Goal: Task Accomplishment & Management: Complete application form

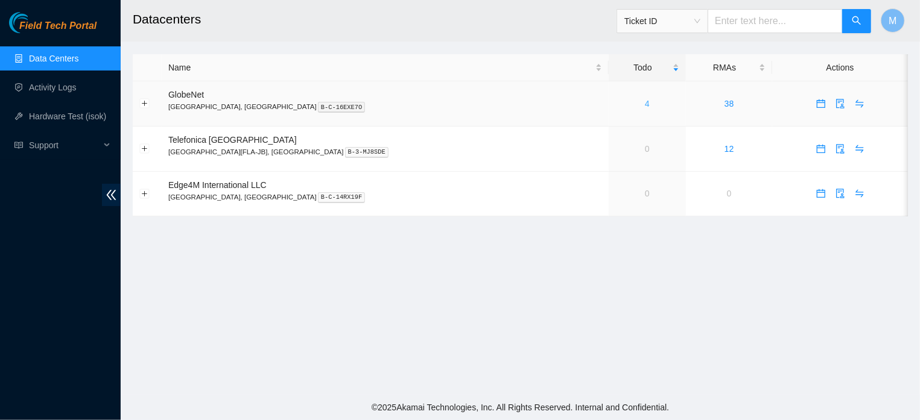
click at [645, 103] on link "4" at bounding box center [647, 104] width 5 height 10
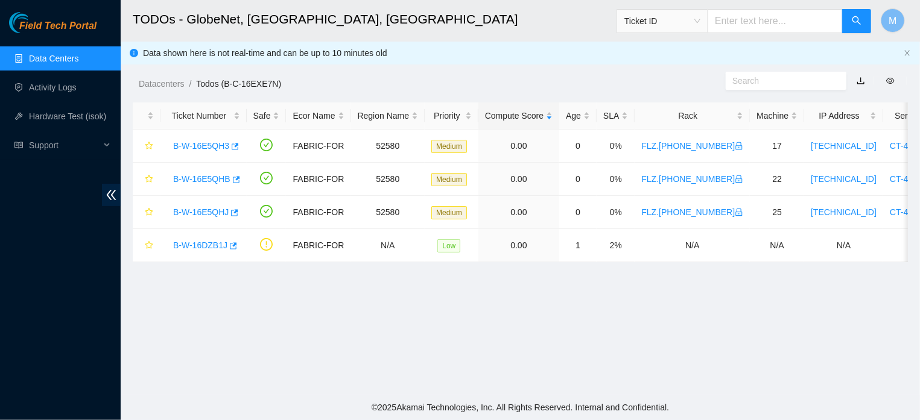
click at [71, 58] on link "Data Centers" at bounding box center [53, 59] width 49 height 10
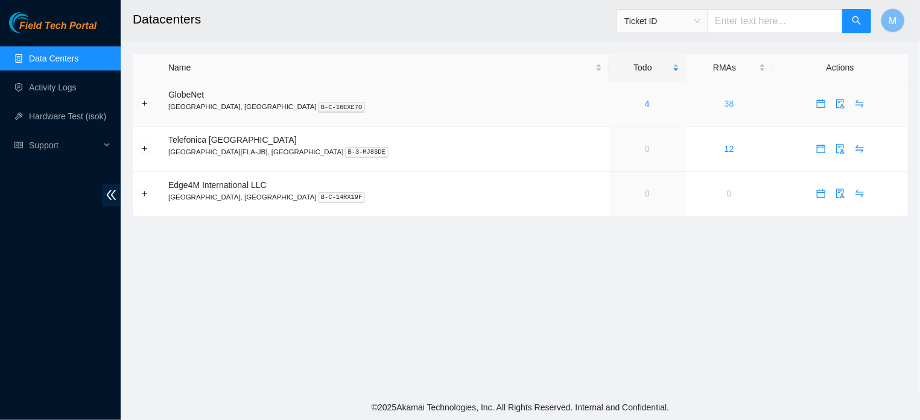
click at [724, 101] on link "38" at bounding box center [729, 104] width 10 height 10
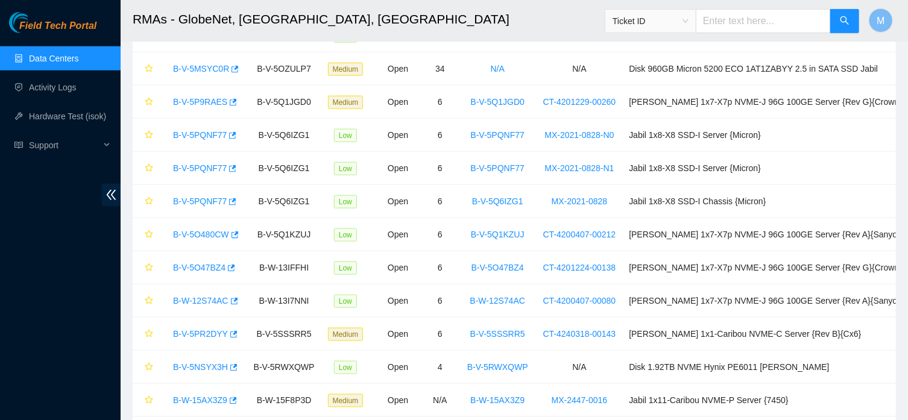
scroll to position [960, 0]
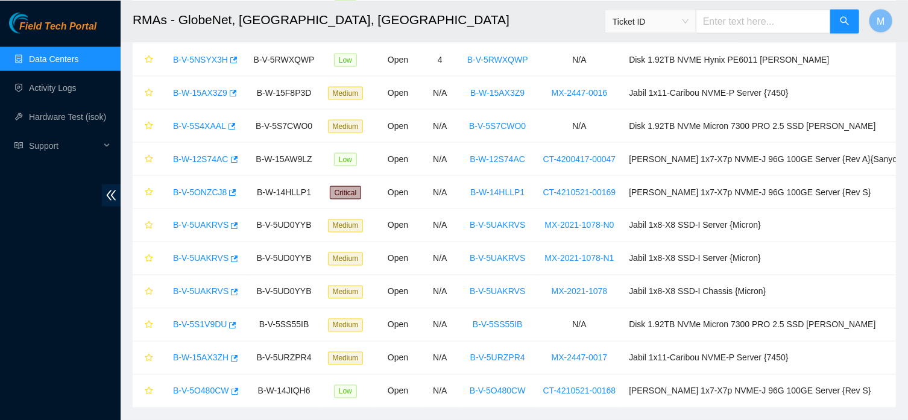
click at [62, 57] on link "Data Centers" at bounding box center [53, 59] width 49 height 10
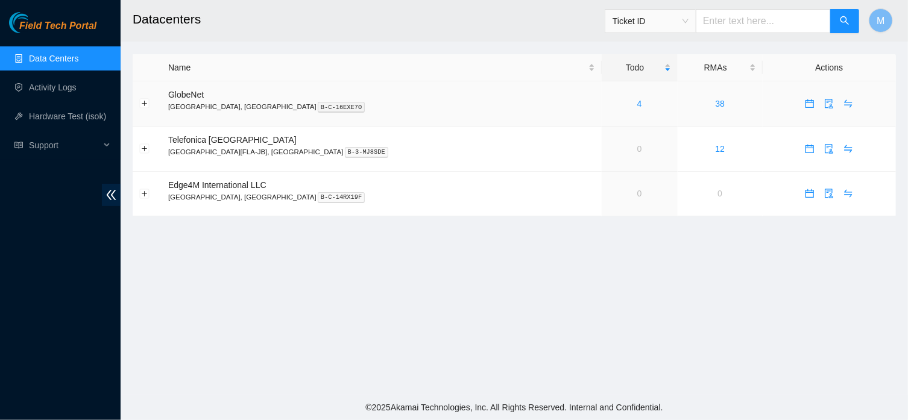
click at [609, 106] on div "4" at bounding box center [640, 103] width 63 height 13
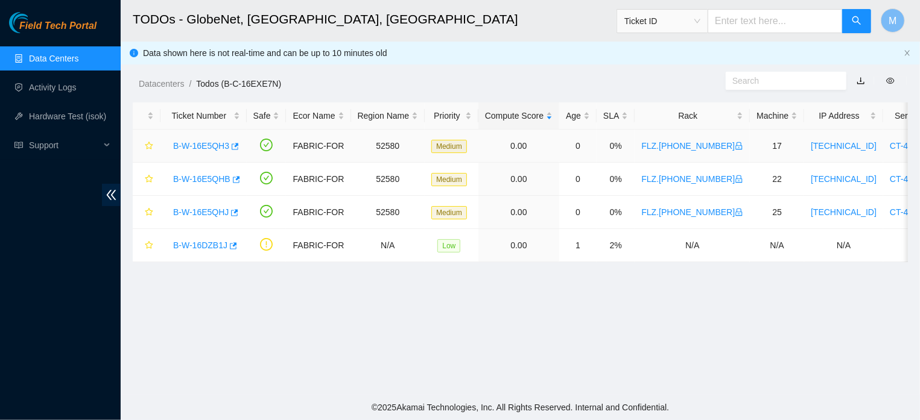
click at [208, 148] on link "B-W-16E5QH3" at bounding box center [201, 146] width 56 height 10
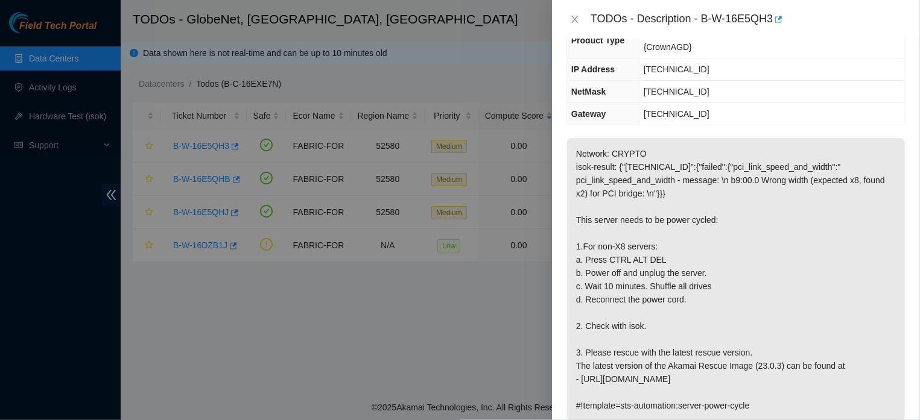
scroll to position [151, 0]
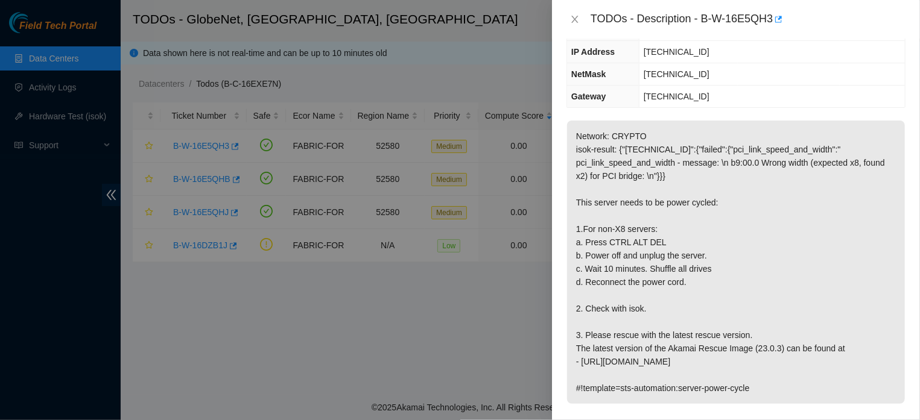
drag, startPoint x: 576, startPoint y: 137, endPoint x: 790, endPoint y: 407, distance: 344.8
click at [790, 407] on span "Network: CRYPTO isok-result: {"[TECHNICAL_ID]":{"failed":{"pci_link_speed_and_w…" at bounding box center [736, 267] width 338 height 292
copy p "Network: CRYPTO isok-result: {"[TECHNICAL_ID]":{"failed":{"pci_link_speed_and_w…"
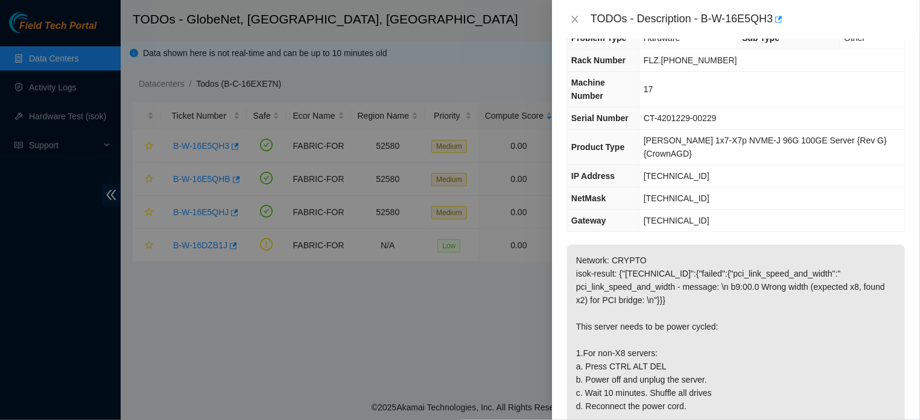
scroll to position [16, 0]
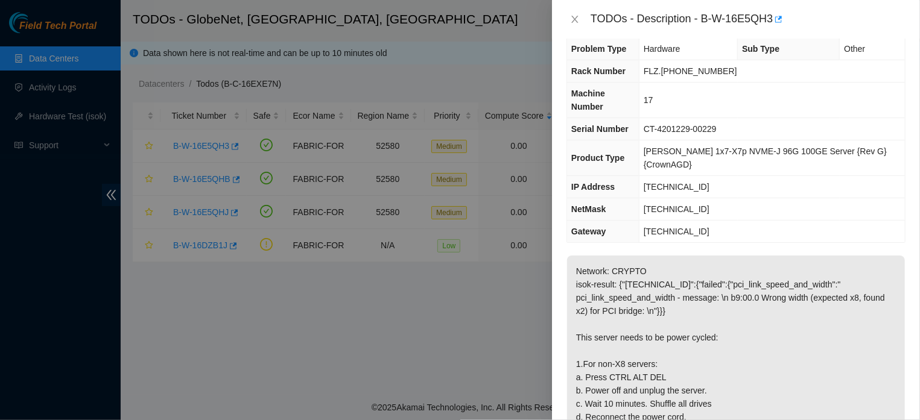
click at [72, 122] on div at bounding box center [460, 210] width 920 height 420
click at [73, 117] on div at bounding box center [460, 210] width 920 height 420
click at [572, 19] on icon "close" at bounding box center [575, 19] width 10 height 10
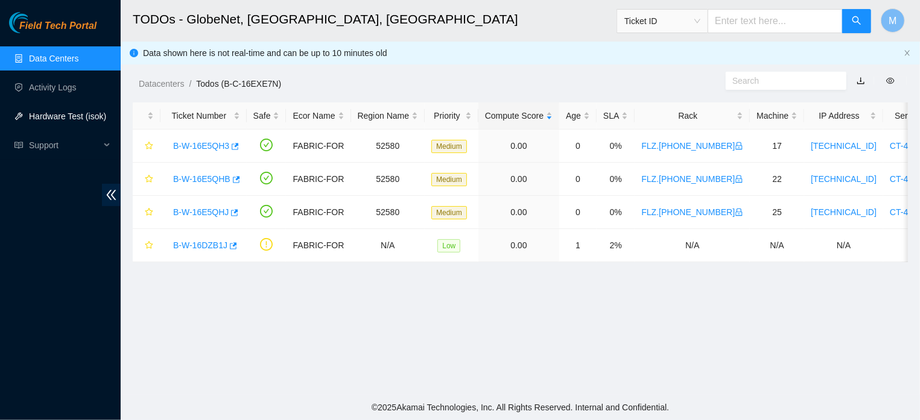
click at [46, 115] on link "Hardware Test (isok)" at bounding box center [67, 117] width 77 height 10
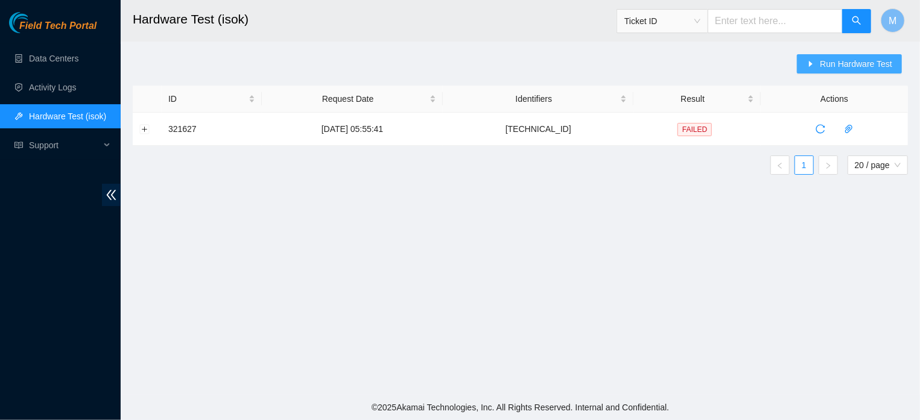
click at [831, 60] on span "Run Hardware Test" at bounding box center [856, 63] width 72 height 13
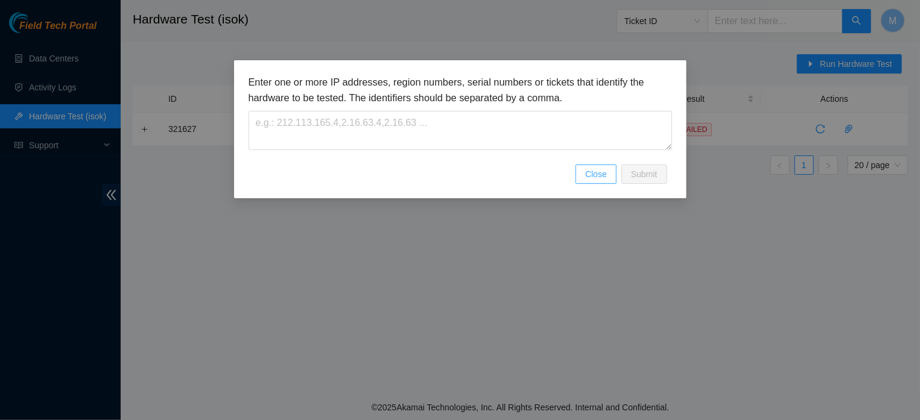
click at [595, 181] on span "Close" at bounding box center [596, 174] width 22 height 13
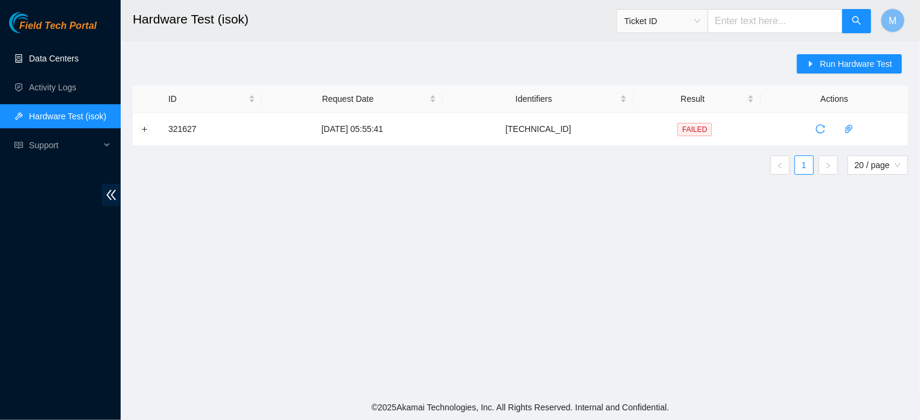
click at [52, 54] on link "Data Centers" at bounding box center [53, 59] width 49 height 10
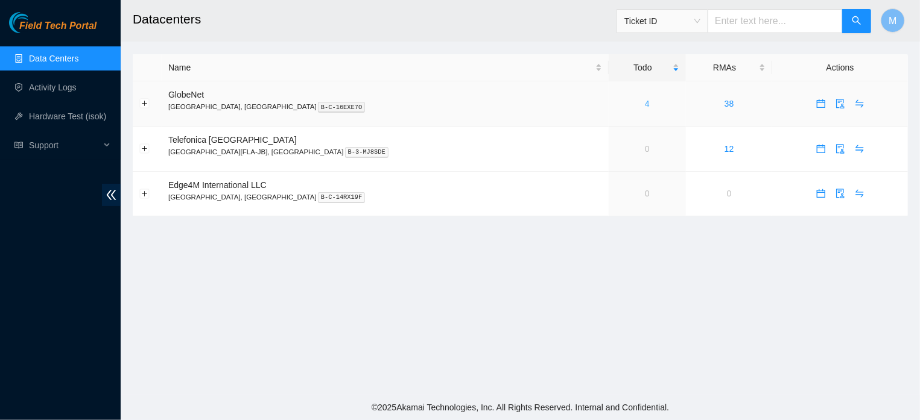
click at [645, 103] on link "4" at bounding box center [647, 104] width 5 height 10
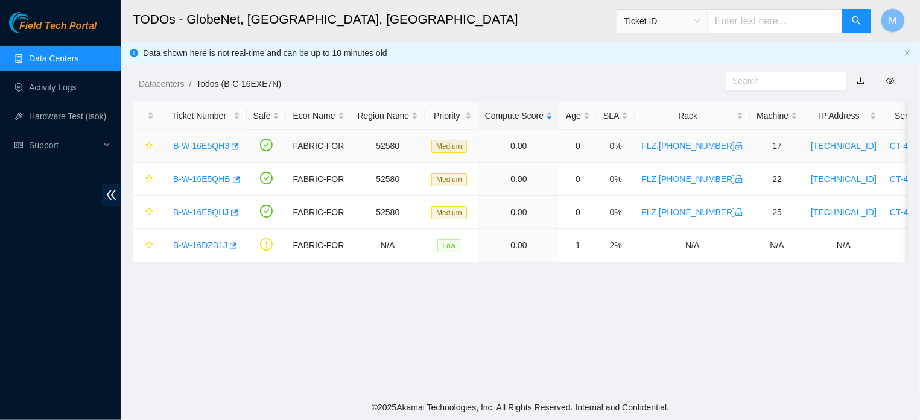
click at [200, 147] on link "B-W-16E5QH3" at bounding box center [201, 146] width 56 height 10
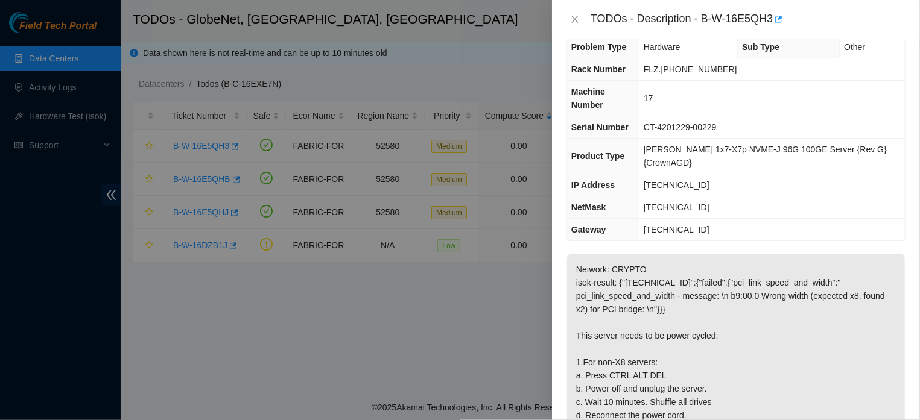
scroll to position [16, 0]
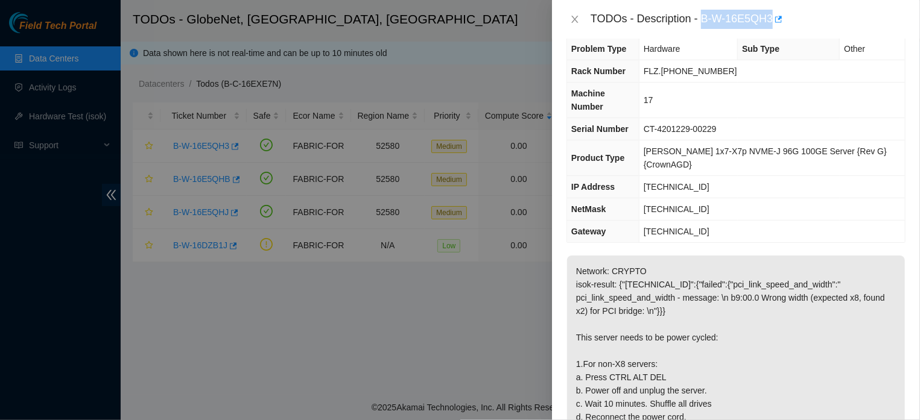
drag, startPoint x: 696, startPoint y: 15, endPoint x: 766, endPoint y: 21, distance: 70.2
click at [766, 21] on div "TODOs - Description - B-W-16E5QH3" at bounding box center [748, 19] width 315 height 19
copy div "B-W-16E5QH3"
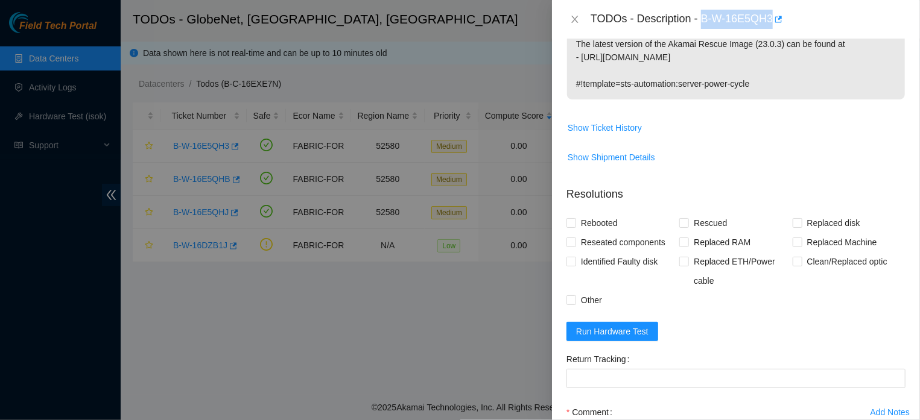
scroll to position [516, 0]
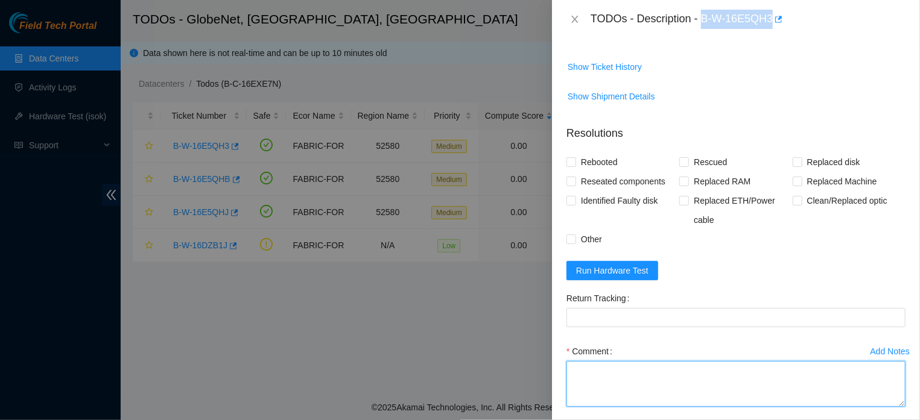
click at [732, 372] on textarea "Comment" at bounding box center [735, 384] width 339 height 46
paste textarea "THE MACHINE WAS RESTARTED WITH CTRL+ALT+DEL, IT WAS DISCONNECTED FROM THE POWER…"
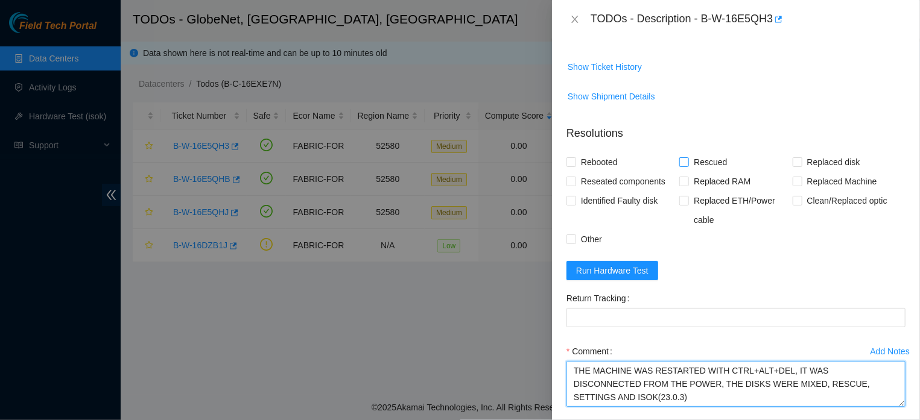
type textarea "THE MACHINE WAS RESTARTED WITH CTRL+ALT+DEL, IT WAS DISCONNECTED FROM THE POWER…"
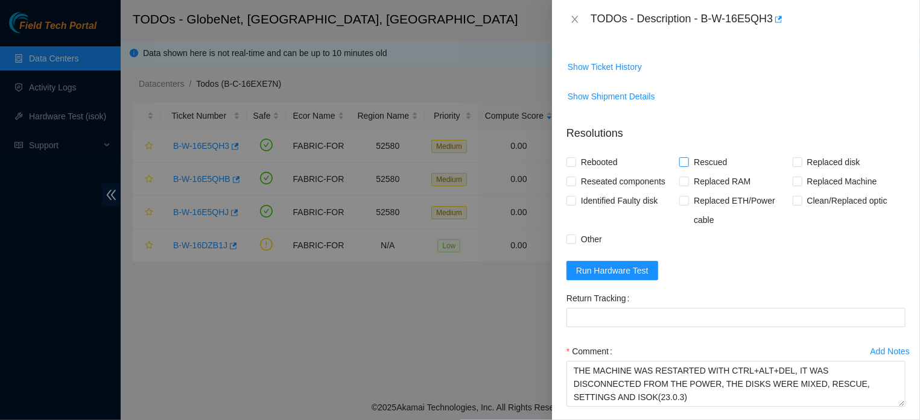
click at [680, 165] on input "Rescued" at bounding box center [683, 161] width 8 height 8
checkbox input "true"
click at [573, 162] on input "Rebooted" at bounding box center [570, 161] width 8 height 8
checkbox input "true"
click at [572, 238] on input "Other" at bounding box center [570, 239] width 8 height 8
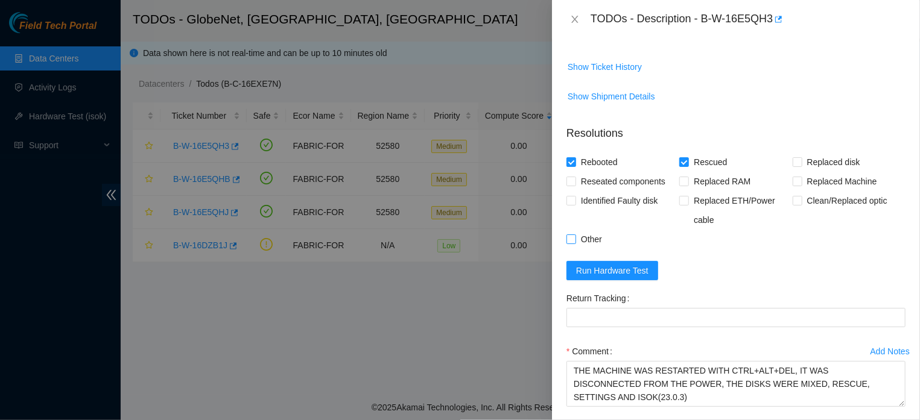
checkbox input "true"
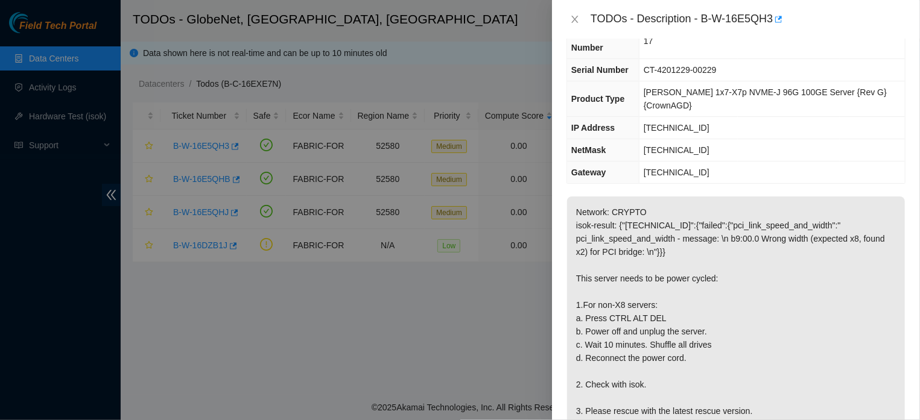
scroll to position [28, 0]
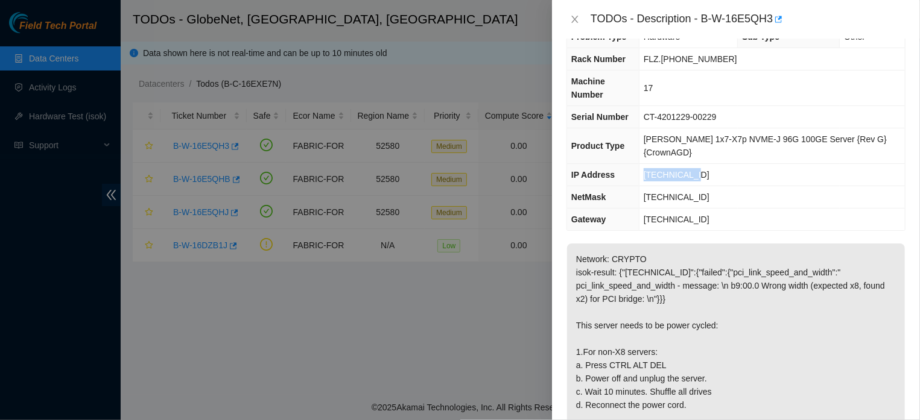
drag, startPoint x: 705, startPoint y: 179, endPoint x: 652, endPoint y: 179, distance: 52.5
click at [652, 179] on td "[TECHNICAL_ID]" at bounding box center [772, 175] width 266 height 22
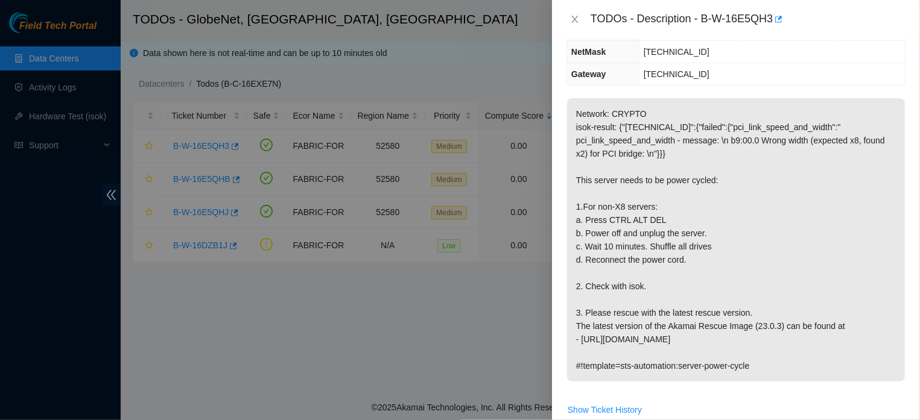
scroll to position [175, 0]
click at [573, 19] on icon "close" at bounding box center [574, 19] width 7 height 7
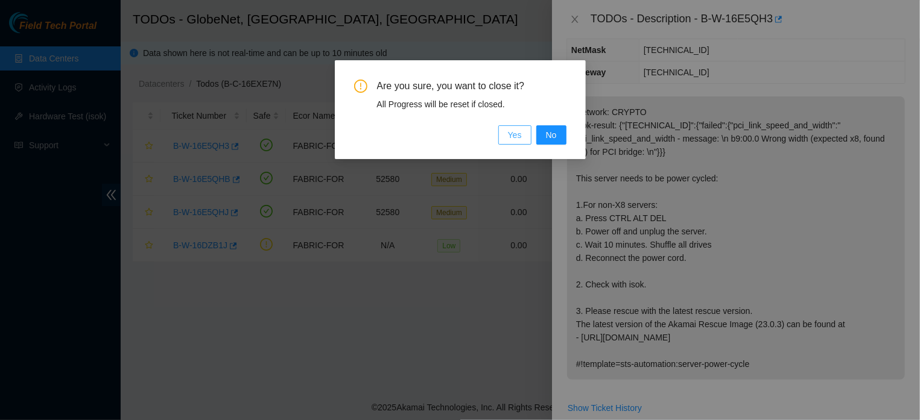
click at [510, 141] on span "Yes" at bounding box center [515, 134] width 14 height 13
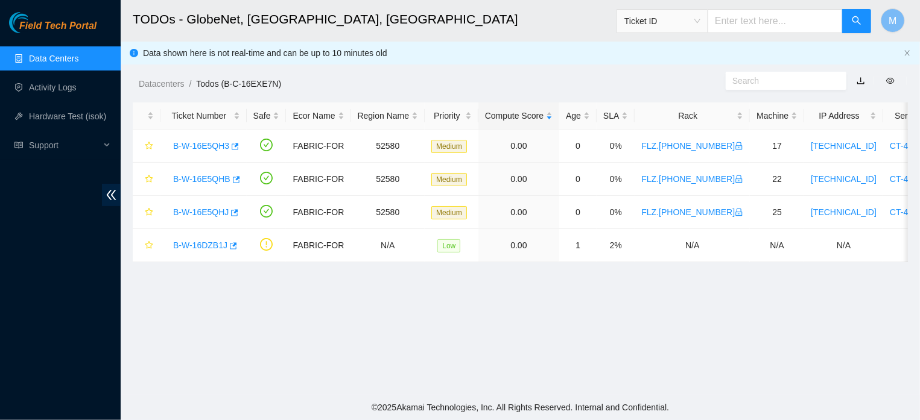
scroll to position [201, 0]
click at [180, 142] on link "B-W-16E5QH3" at bounding box center [201, 146] width 56 height 10
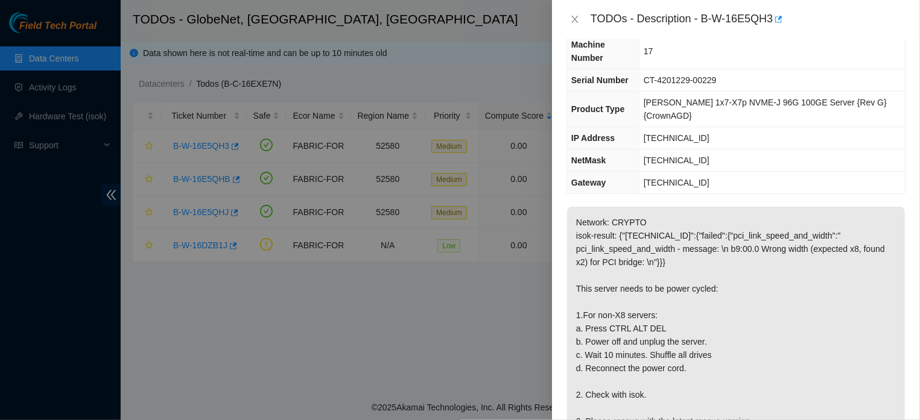
scroll to position [49, 0]
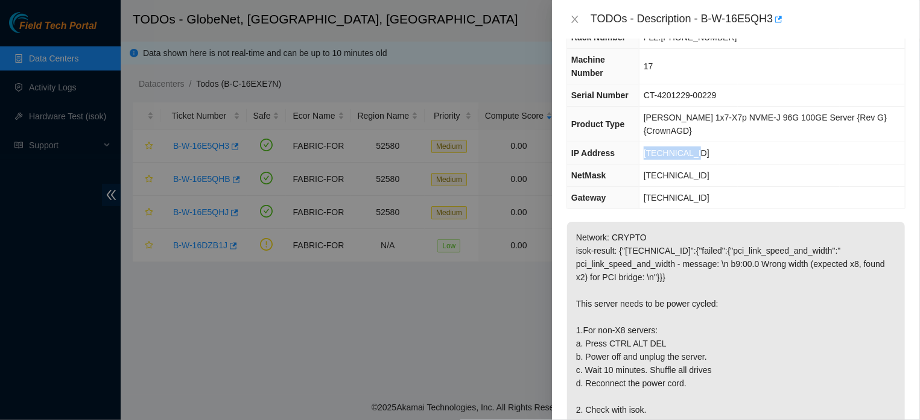
drag, startPoint x: 699, startPoint y: 156, endPoint x: 648, endPoint y: 161, distance: 50.4
click at [648, 161] on td "[TECHNICAL_ID]" at bounding box center [772, 153] width 266 height 22
copy span "[TECHNICAL_ID]"
click at [574, 21] on icon "close" at bounding box center [574, 19] width 7 height 7
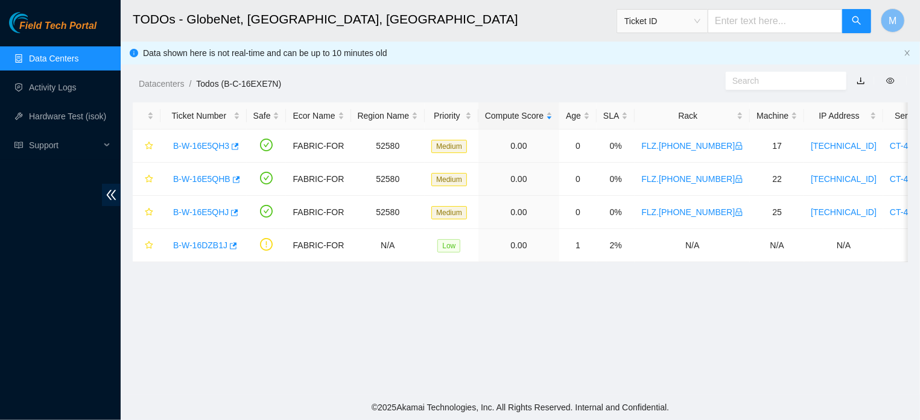
scroll to position [63, 0]
click at [44, 112] on link "Hardware Test (isok)" at bounding box center [67, 117] width 77 height 10
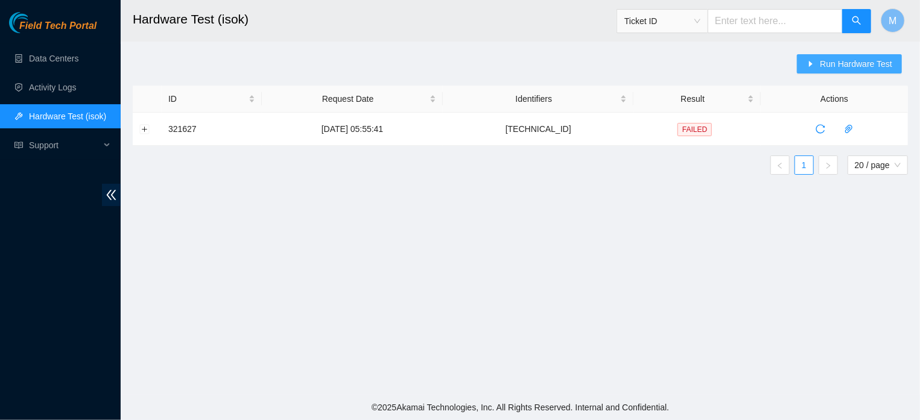
click at [835, 68] on span "Run Hardware Test" at bounding box center [856, 63] width 72 height 13
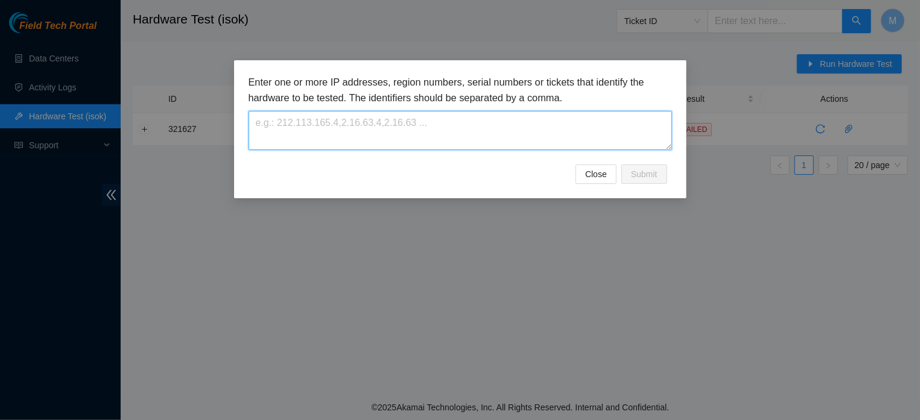
click at [433, 131] on textarea at bounding box center [460, 130] width 423 height 39
paste textarea "[TECHNICAL_ID]"
type textarea "[TECHNICAL_ID]"
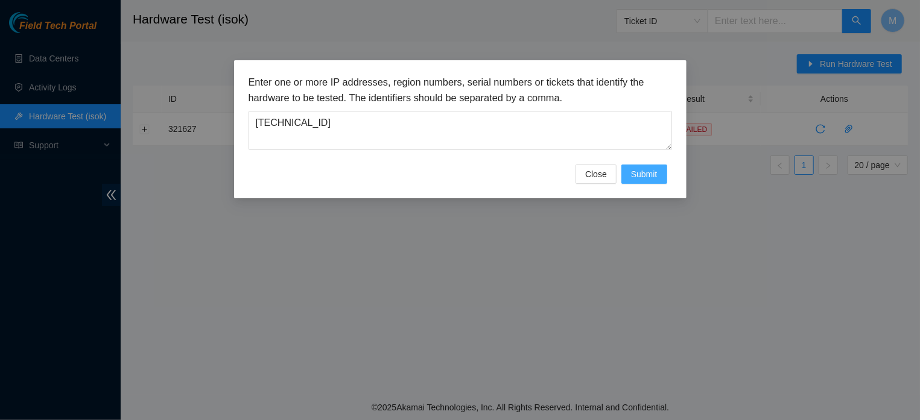
click at [644, 181] on span "Submit" at bounding box center [644, 174] width 27 height 13
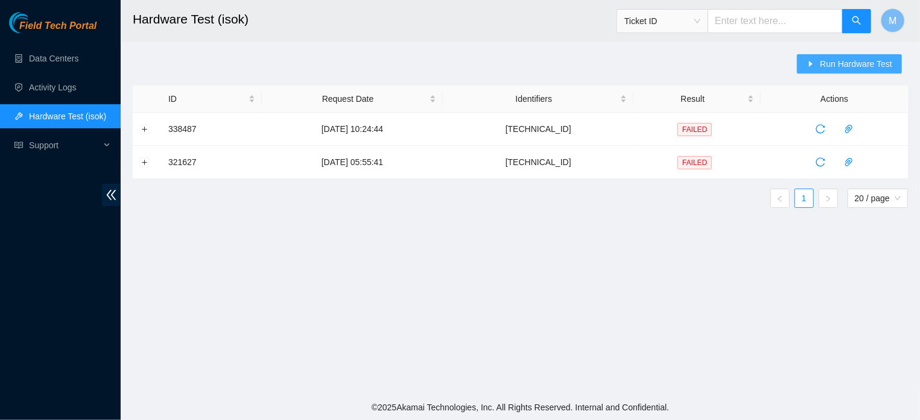
click at [851, 57] on button "Run Hardware Test" at bounding box center [849, 63] width 105 height 19
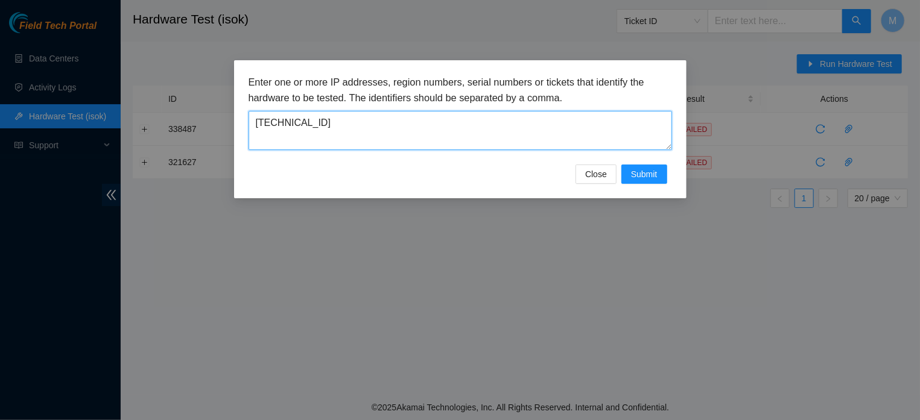
click at [487, 127] on textarea "[TECHNICAL_ID]" at bounding box center [460, 130] width 423 height 39
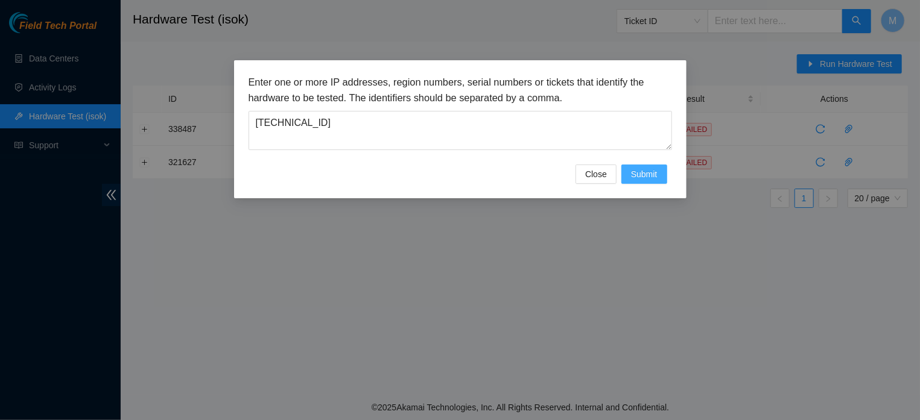
click at [629, 184] on button "Submit" at bounding box center [644, 174] width 46 height 19
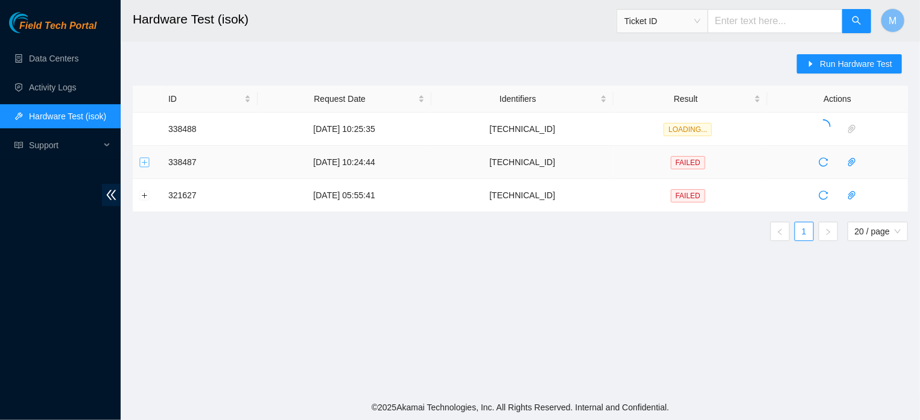
click at [143, 161] on button "Expand row" at bounding box center [145, 162] width 10 height 10
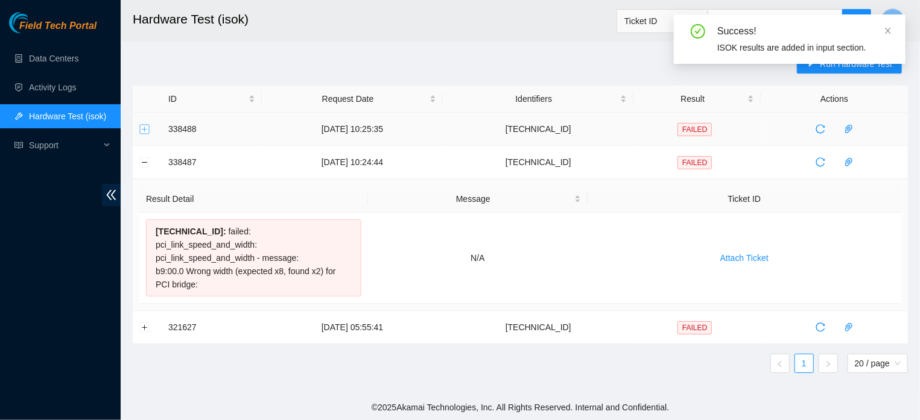
click at [144, 128] on button "Expand row" at bounding box center [145, 129] width 10 height 10
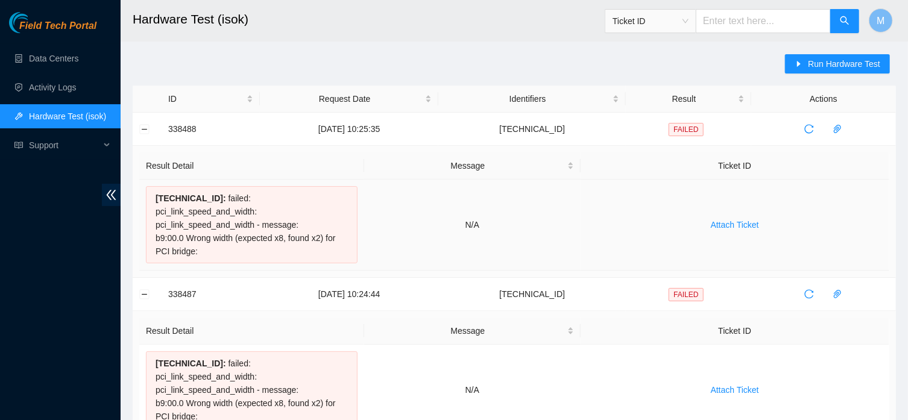
drag, startPoint x: 225, startPoint y: 241, endPoint x: 154, endPoint y: 196, distance: 84.0
click at [154, 196] on div "[TECHNICAL_ID] : failed: pci_link_speed_and_width: pci_link_speed_and_width - m…" at bounding box center [252, 224] width 212 height 77
click at [220, 241] on div "[TECHNICAL_ID] : failed: pci_link_speed_and_width: pci_link_speed_and_width - m…" at bounding box center [252, 224] width 212 height 77
click at [42, 63] on link "Data Centers" at bounding box center [53, 59] width 49 height 10
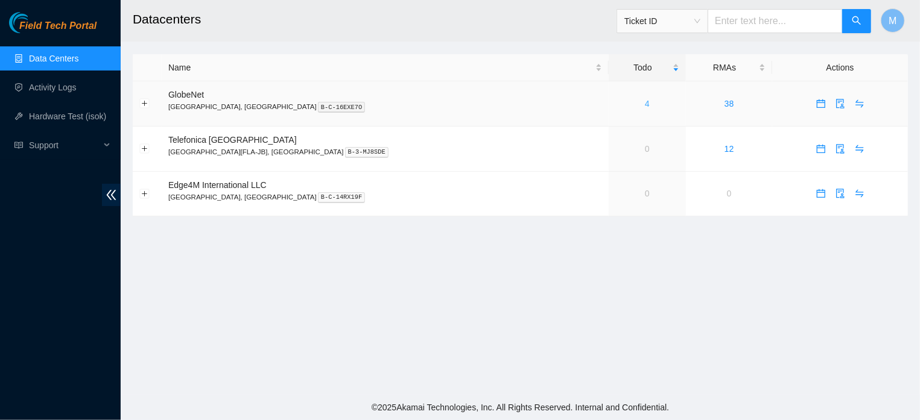
click at [645, 108] on link "4" at bounding box center [647, 104] width 5 height 10
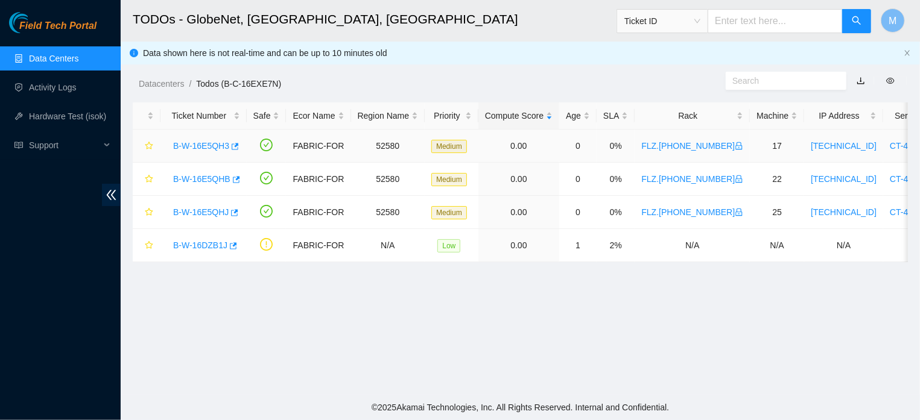
click at [203, 144] on link "B-W-16E5QH3" at bounding box center [201, 146] width 56 height 10
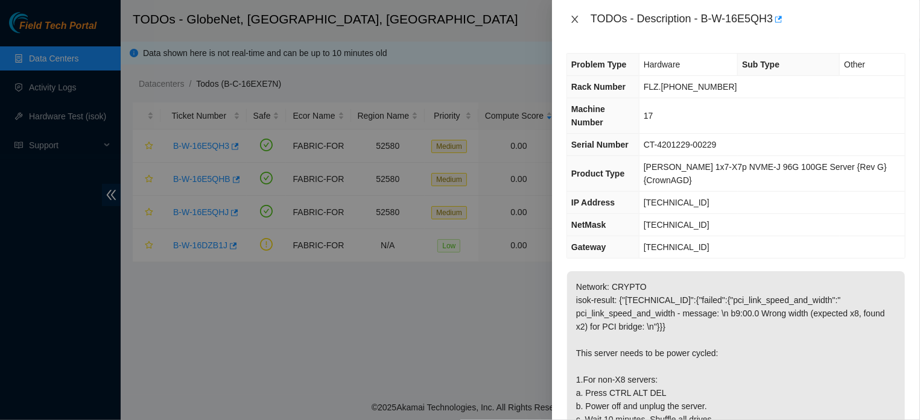
click at [576, 19] on icon "close" at bounding box center [575, 19] width 10 height 10
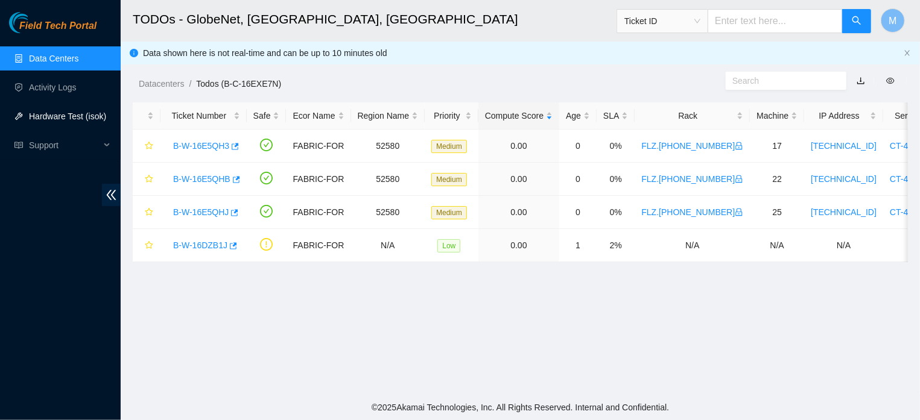
click at [49, 121] on link "Hardware Test (isok)" at bounding box center [67, 117] width 77 height 10
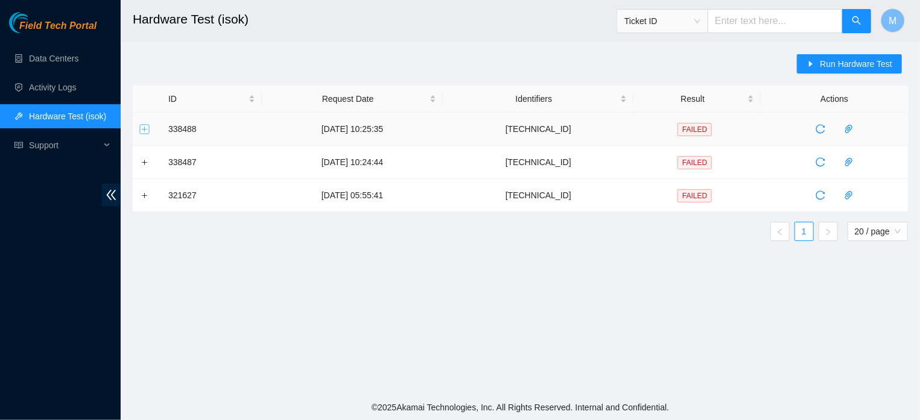
click at [142, 130] on button "Expand row" at bounding box center [145, 129] width 10 height 10
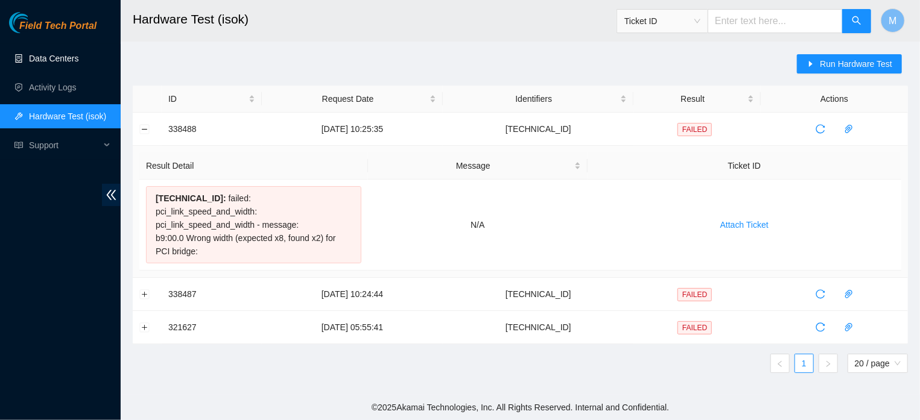
click at [62, 58] on link "Data Centers" at bounding box center [53, 59] width 49 height 10
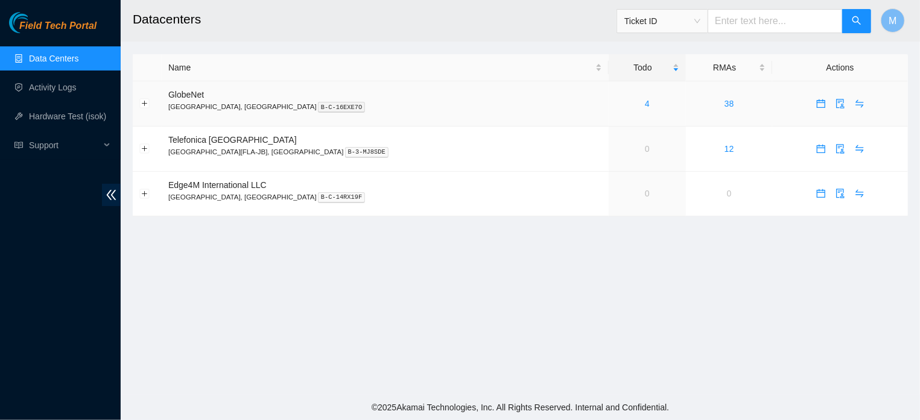
click at [615, 104] on div "4" at bounding box center [647, 103] width 64 height 13
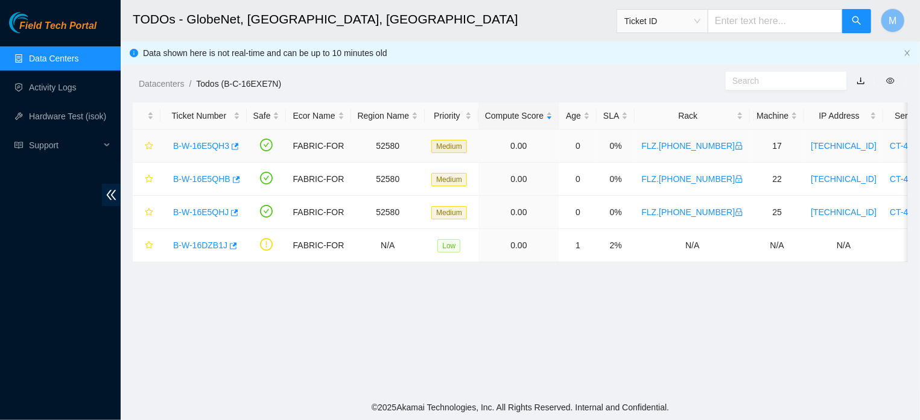
click at [214, 145] on link "B-W-16E5QH3" at bounding box center [201, 146] width 56 height 10
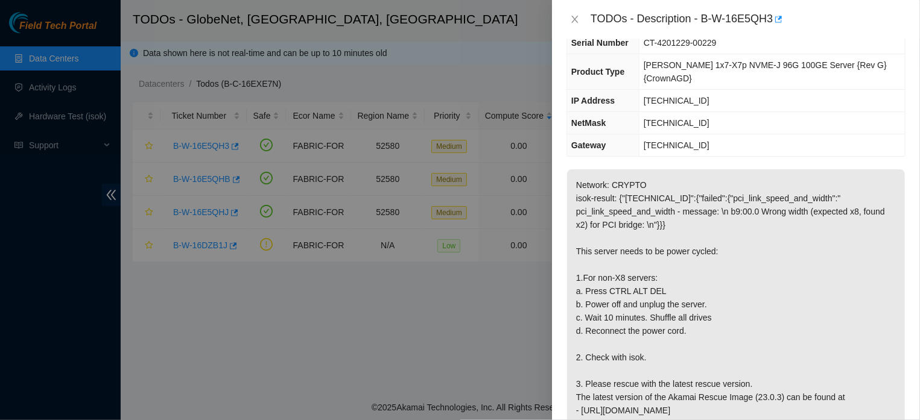
scroll to position [105, 0]
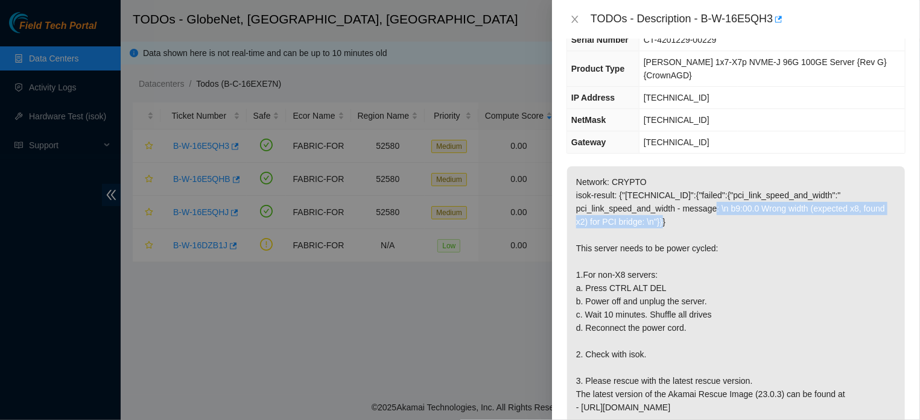
drag, startPoint x: 721, startPoint y: 211, endPoint x: 697, endPoint y: 227, distance: 29.6
click at [697, 227] on p "Network: CRYPTO isok-result: {"[TECHNICAL_ID]":{"failed":{"pci_link_speed_and_w…" at bounding box center [736, 308] width 338 height 284
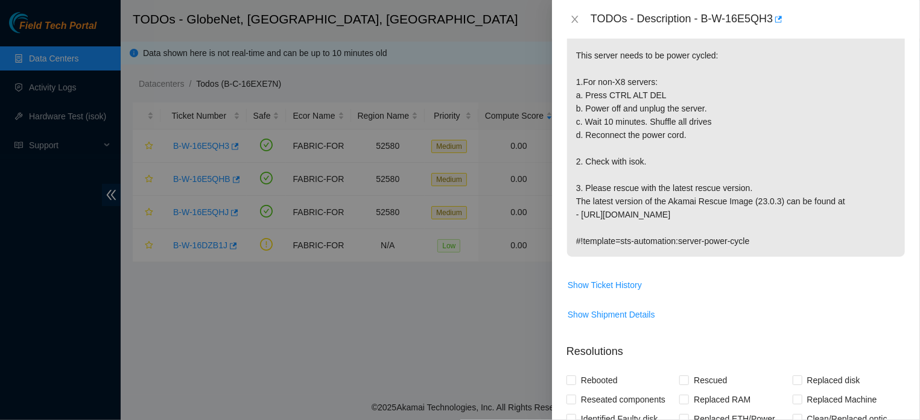
scroll to position [173, 0]
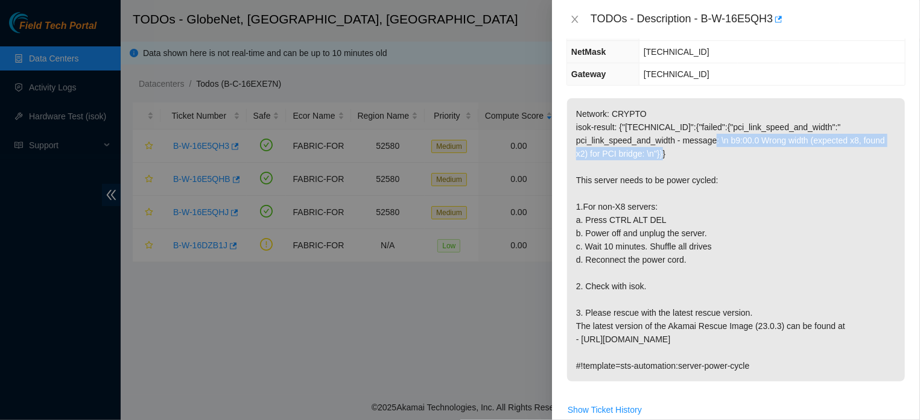
copy p "\n b9:00.0 Wrong width (expected x8, found x2) for PCI bridge: \n"}}}"
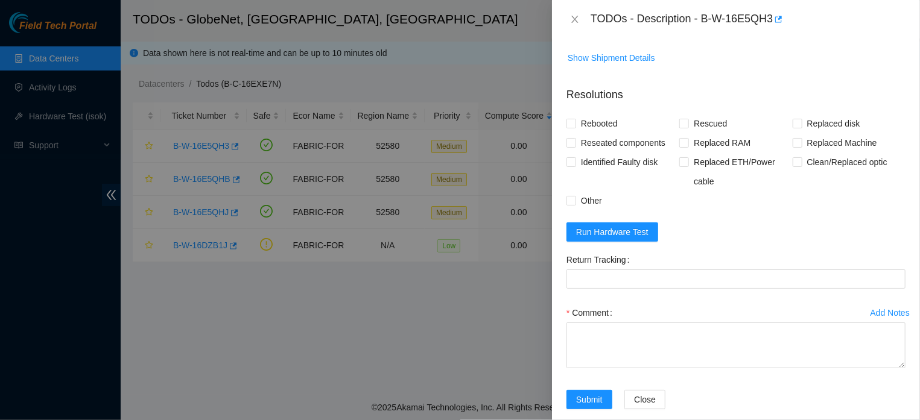
scroll to position [569, 0]
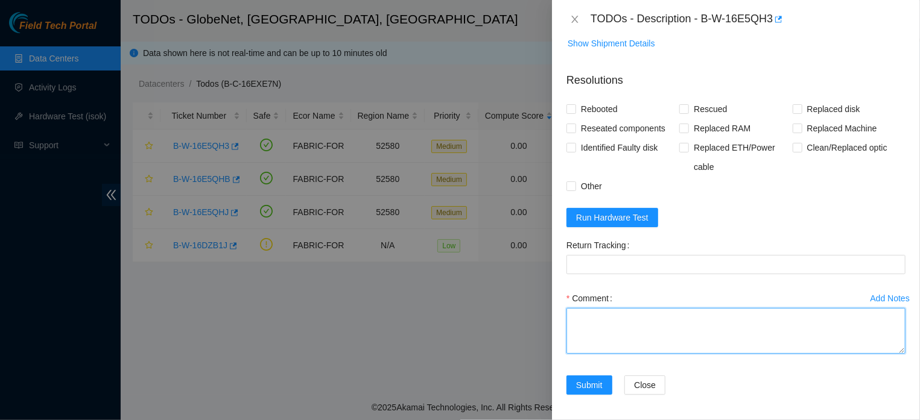
click at [710, 328] on textarea "Comment" at bounding box center [735, 331] width 339 height 46
paste textarea "THE MACHINE WAS RESTARTED WITH CTRL+ALT+DEL, IT WAS TURNED OFF, THE DISKS WERE …"
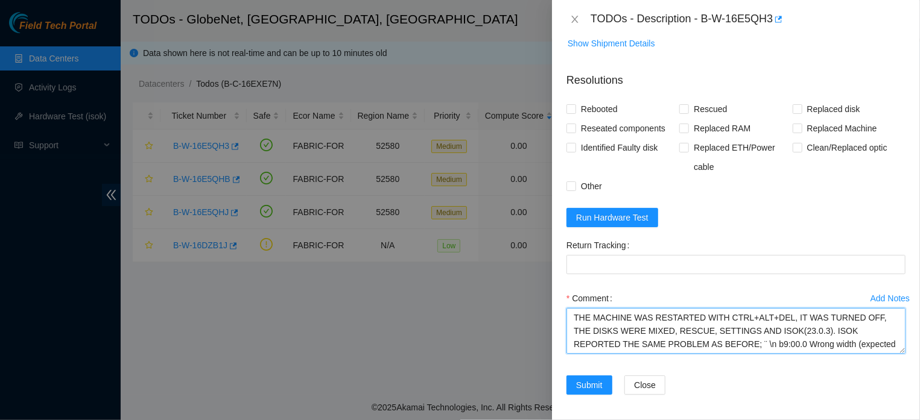
scroll to position [12, 0]
type textarea "THE MACHINE WAS RESTARTED WITH CTRL+ALT+DEL, IT WAS TURNED OFF, THE DISKS WERE …"
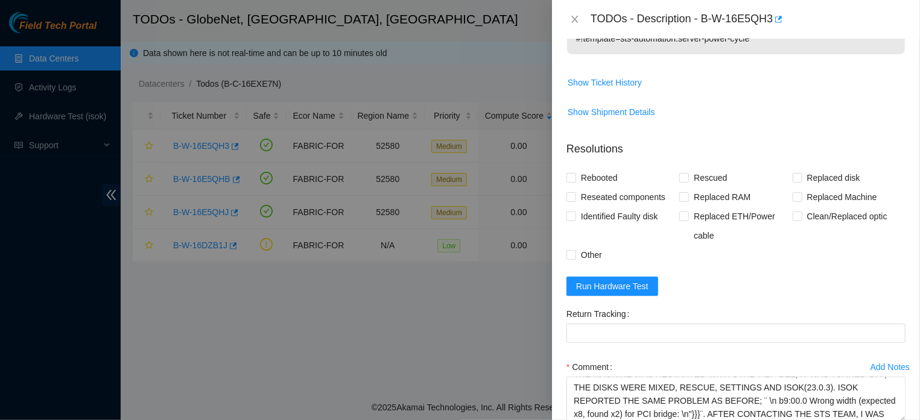
scroll to position [467, 0]
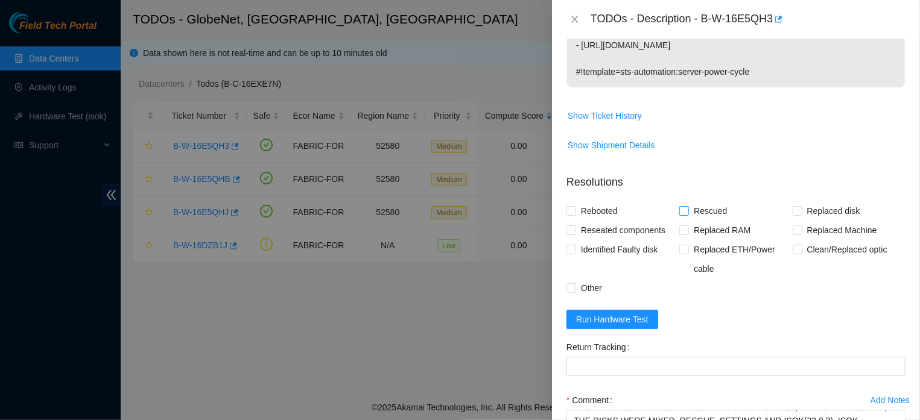
click at [683, 212] on input "Rescued" at bounding box center [683, 210] width 8 height 8
checkbox input "true"
click at [591, 209] on span "Rebooted" at bounding box center [599, 210] width 46 height 19
click at [575, 209] on input "Rebooted" at bounding box center [570, 210] width 8 height 8
checkbox input "true"
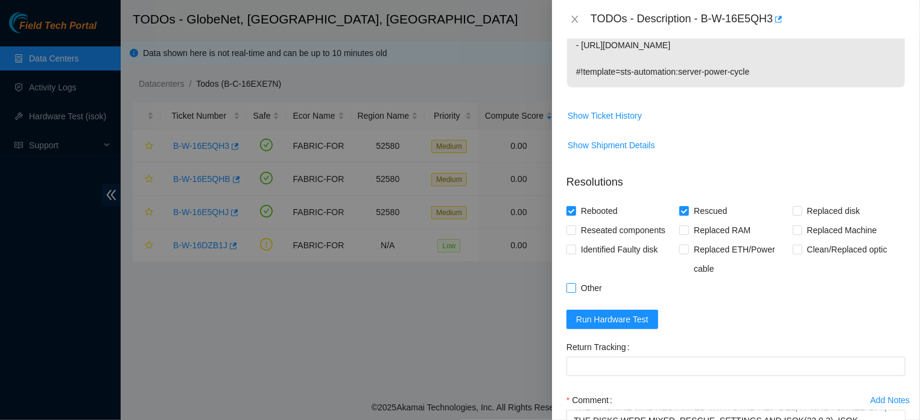
click at [574, 288] on input "Other" at bounding box center [570, 288] width 8 height 8
checkbox input "true"
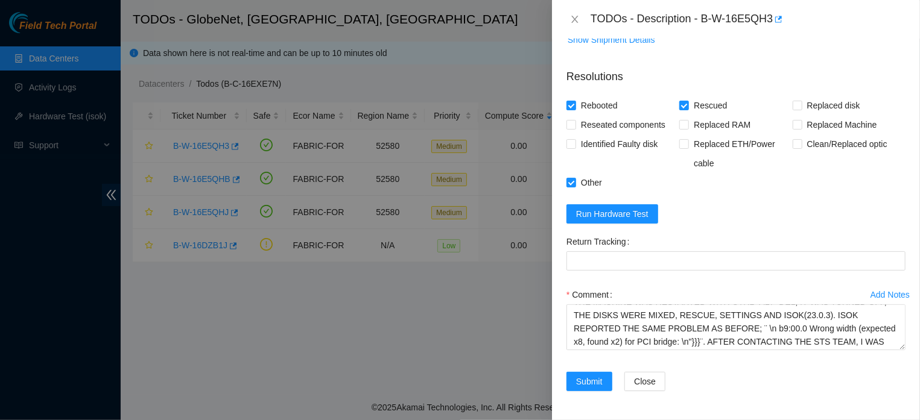
scroll to position [586, 0]
click at [586, 376] on span "Submit" at bounding box center [589, 381] width 27 height 13
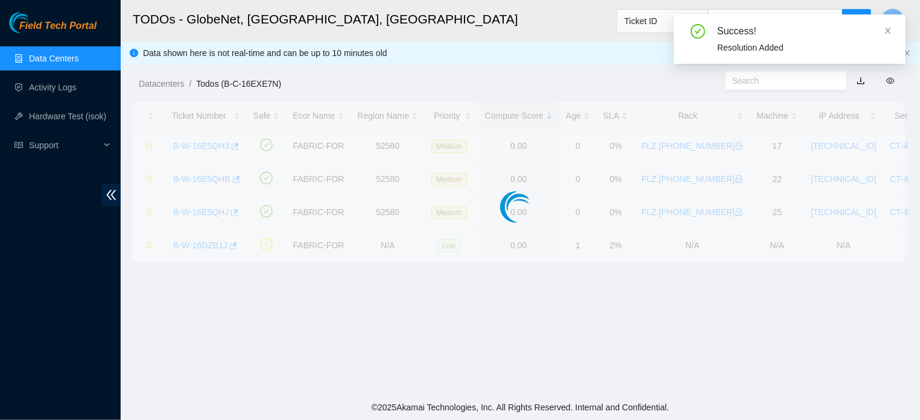
scroll to position [300, 0]
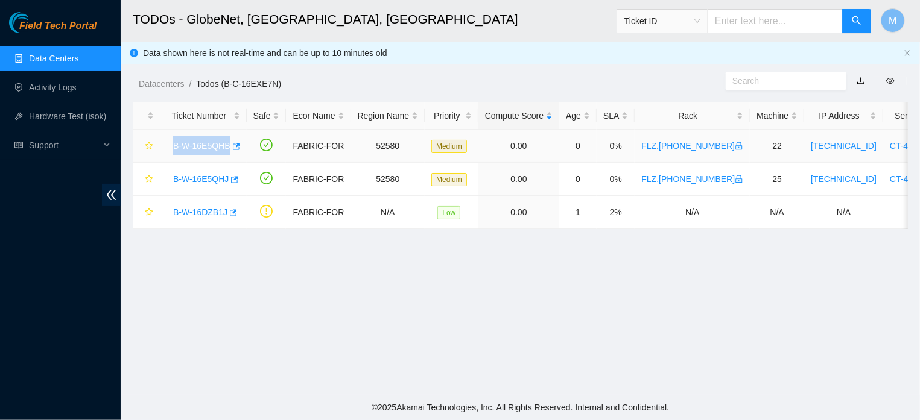
drag, startPoint x: 170, startPoint y: 146, endPoint x: 230, endPoint y: 157, distance: 61.9
click at [230, 157] on td "B-W-16E5QHB" at bounding box center [203, 146] width 86 height 33
copy link "B-W-16E5QHB"
click at [208, 148] on link "B-W-16E5QHB" at bounding box center [201, 146] width 57 height 10
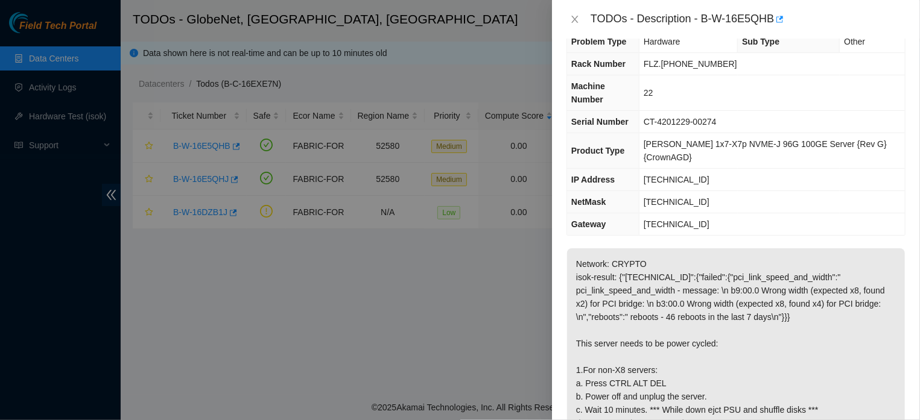
scroll to position [22, 0]
drag, startPoint x: 700, startPoint y: 182, endPoint x: 652, endPoint y: 188, distance: 48.6
click at [652, 188] on td "[TECHNICAL_ID]" at bounding box center [772, 181] width 266 height 22
copy span "[TECHNICAL_ID]"
click at [571, 18] on icon "close" at bounding box center [575, 19] width 10 height 10
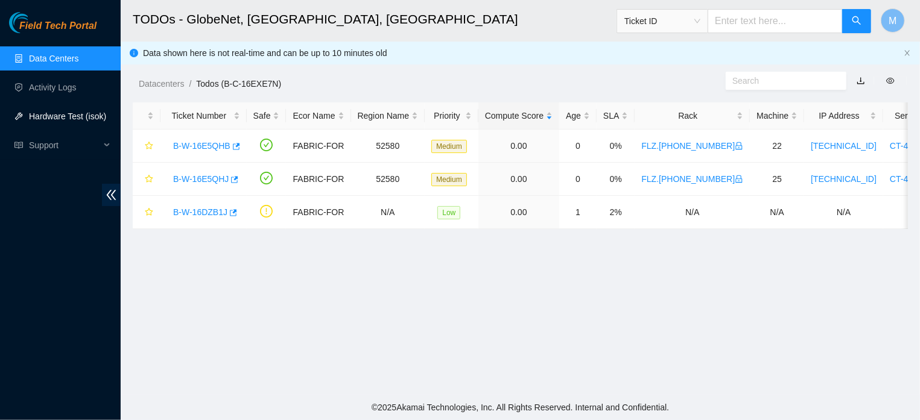
click at [51, 119] on link "Hardware Test (isok)" at bounding box center [67, 117] width 77 height 10
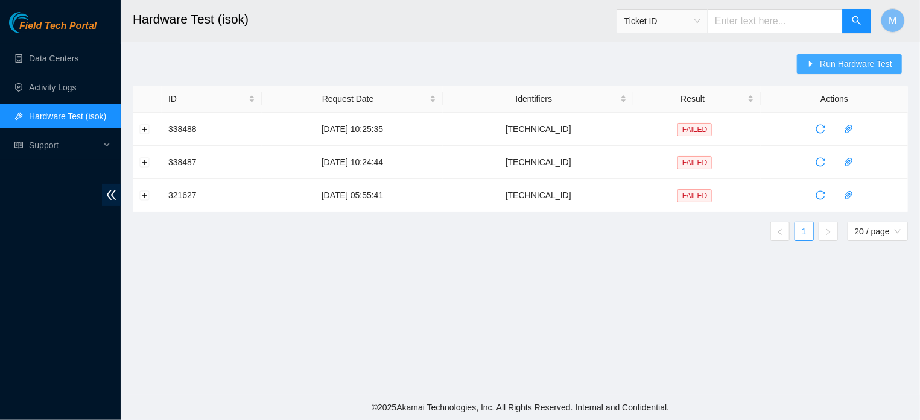
click at [817, 63] on button "Run Hardware Test" at bounding box center [849, 63] width 105 height 19
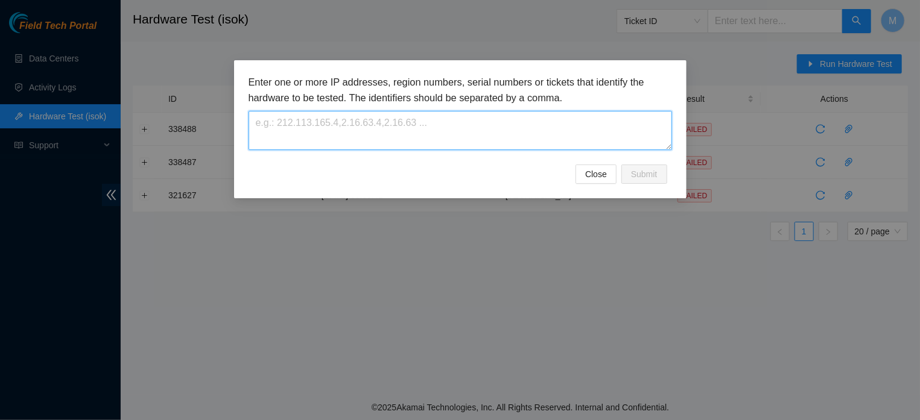
click at [560, 135] on textarea at bounding box center [460, 130] width 423 height 39
paste textarea "[TECHNICAL_ID]"
type textarea "[TECHNICAL_ID]"
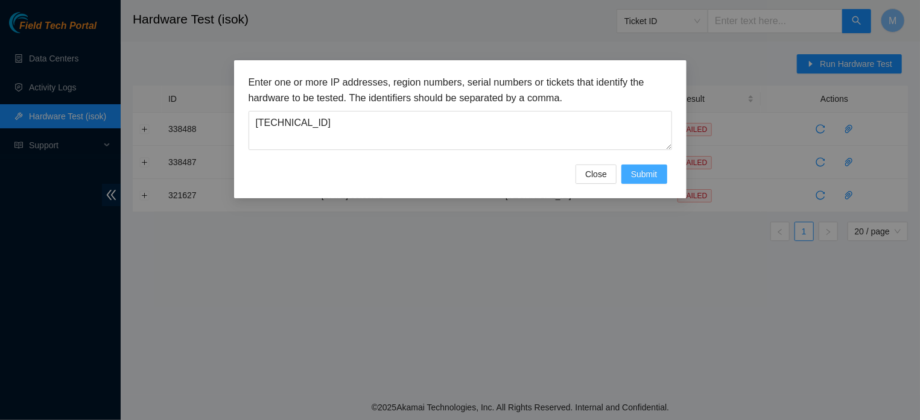
click at [635, 180] on span "Submit" at bounding box center [644, 174] width 27 height 13
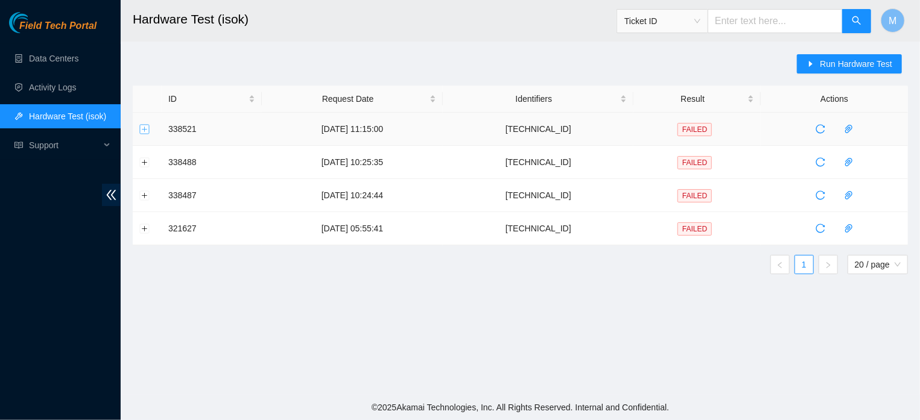
click at [146, 128] on button "Expand row" at bounding box center [145, 129] width 10 height 10
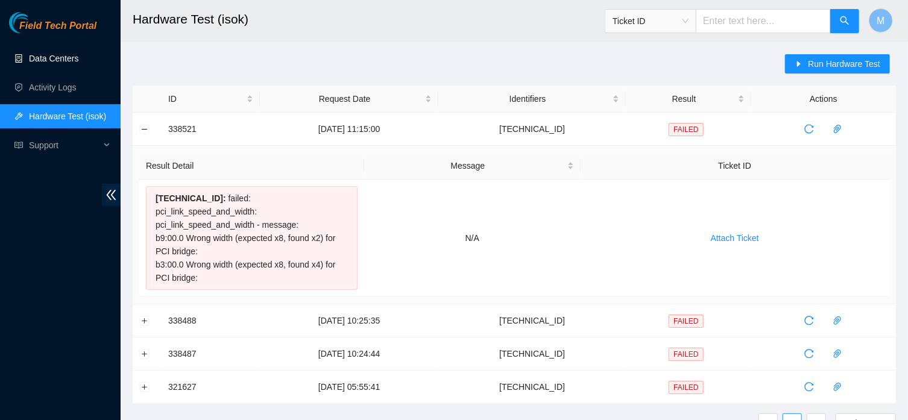
click at [72, 55] on link "Data Centers" at bounding box center [53, 59] width 49 height 10
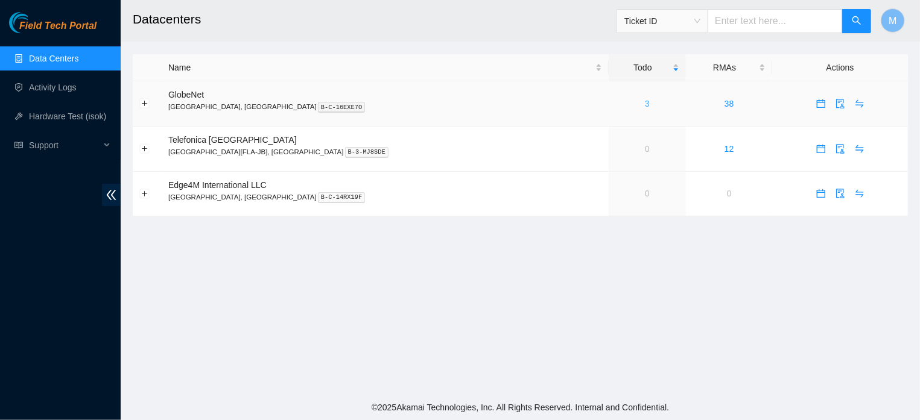
click at [645, 103] on link "3" at bounding box center [647, 104] width 5 height 10
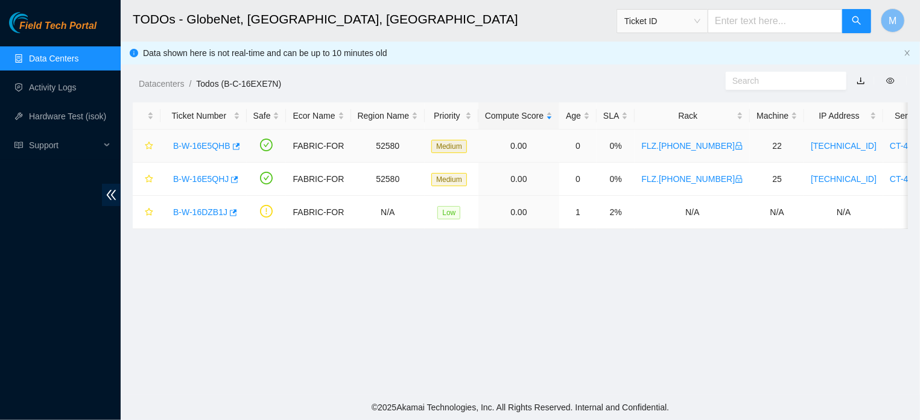
click at [218, 144] on link "B-W-16E5QHB" at bounding box center [201, 146] width 57 height 10
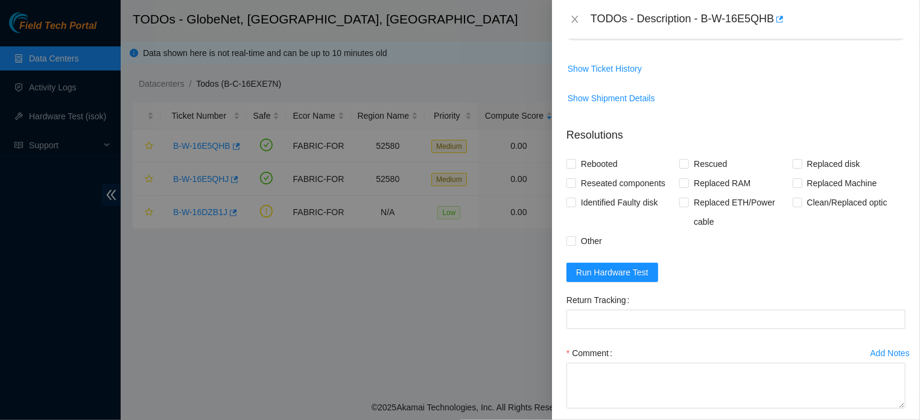
scroll to position [530, 0]
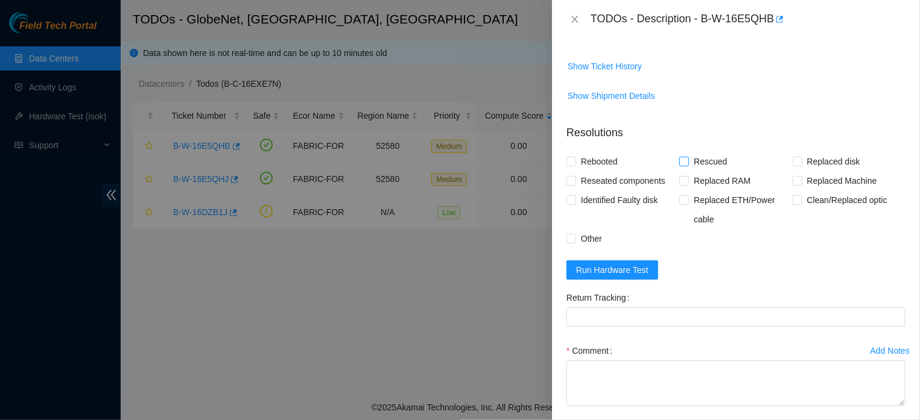
click at [680, 160] on input "Rescued" at bounding box center [683, 161] width 8 height 8
checkbox input "true"
click at [568, 163] on input "Rebooted" at bounding box center [570, 161] width 8 height 8
checkbox input "true"
click at [571, 239] on input "Other" at bounding box center [570, 238] width 8 height 8
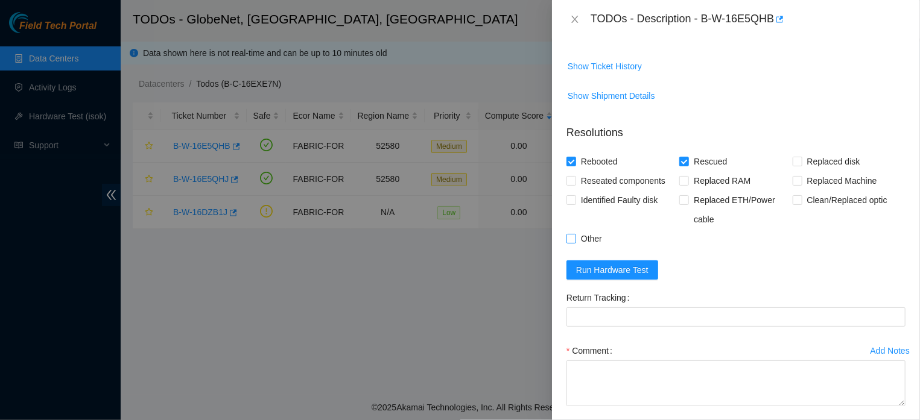
checkbox input "true"
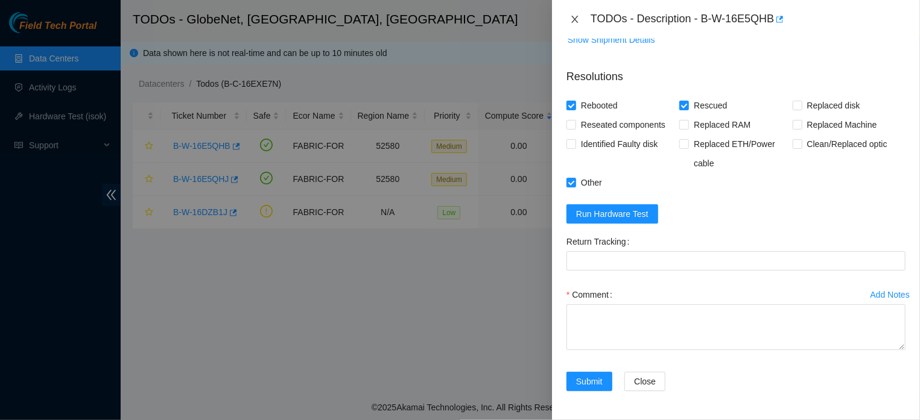
click at [574, 22] on icon "close" at bounding box center [575, 19] width 10 height 10
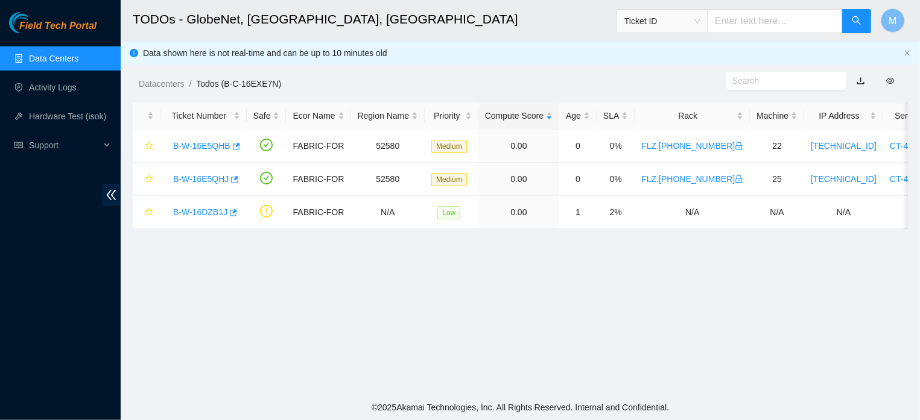
scroll to position [300, 0]
click at [69, 114] on link "Hardware Test (isok)" at bounding box center [67, 117] width 77 height 10
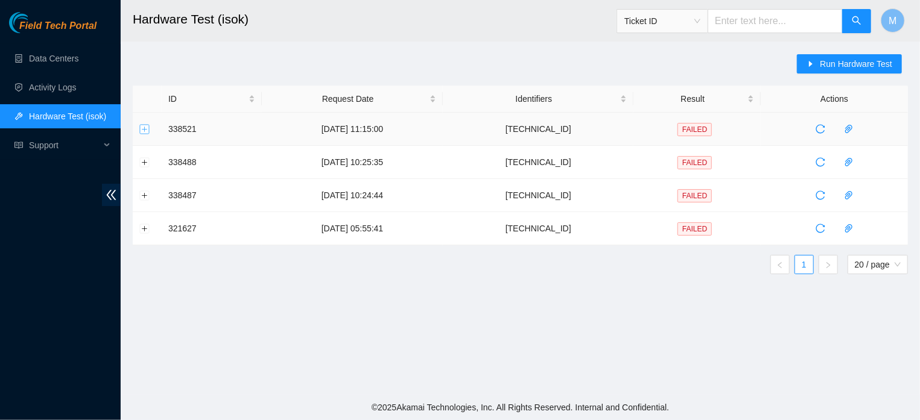
click at [142, 126] on button "Expand row" at bounding box center [145, 129] width 10 height 10
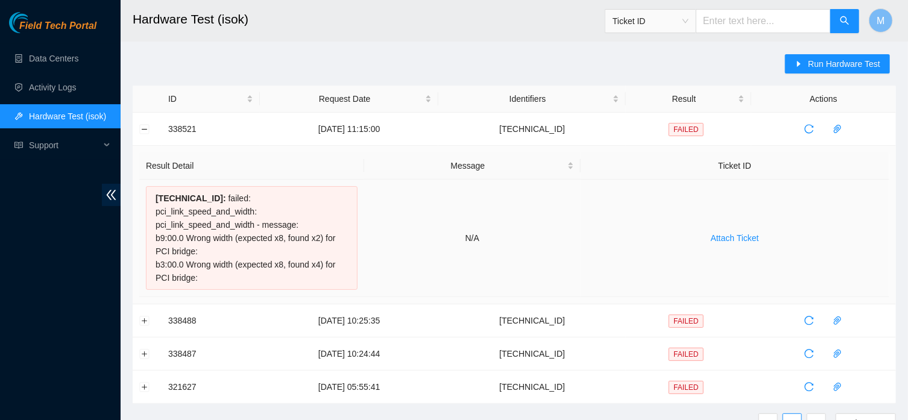
drag, startPoint x: 200, startPoint y: 270, endPoint x: 155, endPoint y: 226, distance: 62.7
click at [155, 226] on div "[TECHNICAL_ID] : failed: pci_link_speed_and_width: pci_link_speed_and_width - m…" at bounding box center [252, 238] width 212 height 104
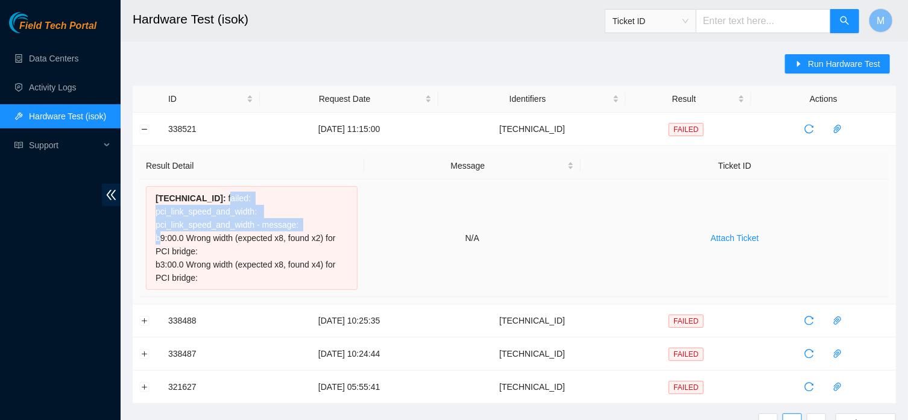
drag, startPoint x: 155, startPoint y: 226, endPoint x: 216, endPoint y: 200, distance: 66.2
click at [216, 200] on div "[TECHNICAL_ID] : failed: pci_link_speed_and_width: pci_link_speed_and_width - m…" at bounding box center [252, 238] width 212 height 104
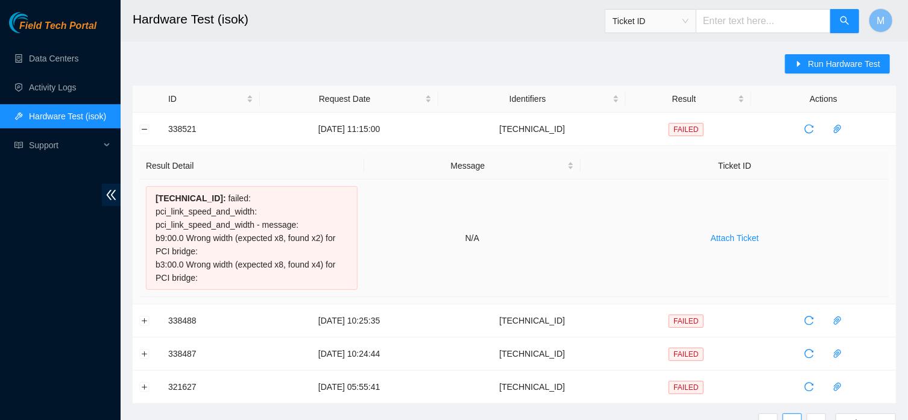
click at [216, 200] on div "[TECHNICAL_ID] : failed: pci_link_speed_and_width: pci_link_speed_and_width - m…" at bounding box center [252, 238] width 212 height 104
drag, startPoint x: 216, startPoint y: 200, endPoint x: 224, endPoint y: 265, distance: 65.7
click at [224, 265] on div "[TECHNICAL_ID] : failed: pci_link_speed_and_width: pci_link_speed_and_width - m…" at bounding box center [252, 238] width 212 height 104
copy div "failed: pci_link_speed_and_width: pci_link_speed_and_width - message: b9:00.0 W…"
click at [43, 57] on link "Data Centers" at bounding box center [53, 59] width 49 height 10
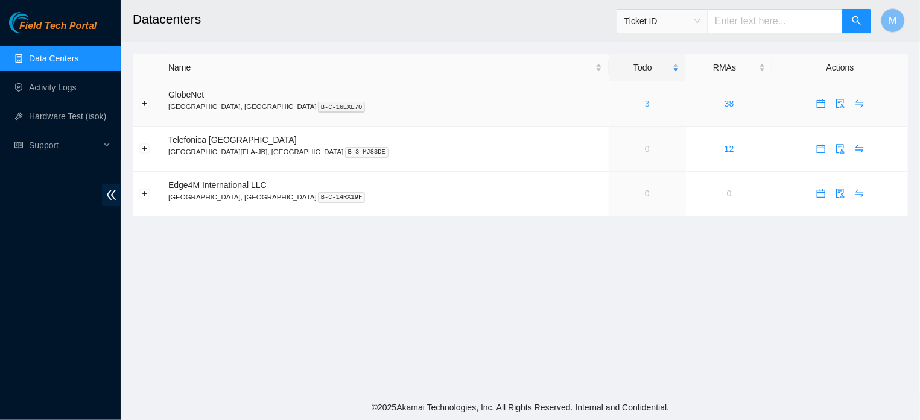
click at [645, 104] on link "3" at bounding box center [647, 104] width 5 height 10
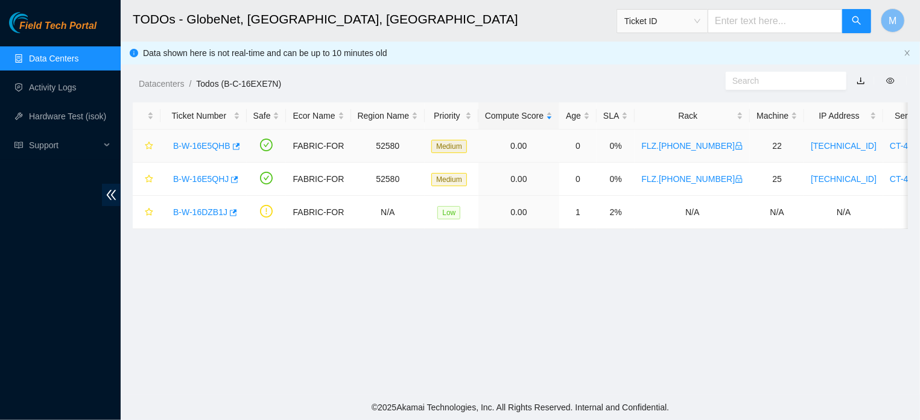
click at [206, 144] on link "B-W-16E5QHB" at bounding box center [201, 146] width 57 height 10
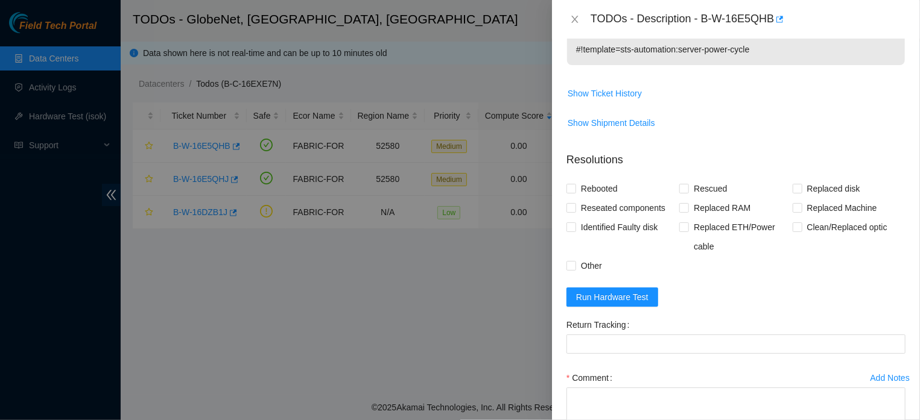
scroll to position [552, 0]
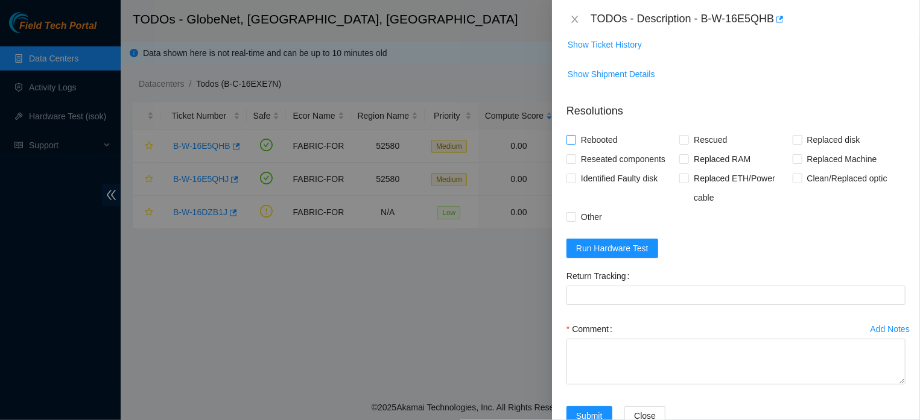
click at [568, 139] on input "Rebooted" at bounding box center [570, 139] width 8 height 8
checkbox input "true"
click at [679, 139] on input "Rescued" at bounding box center [683, 139] width 8 height 8
checkbox input "true"
click at [571, 220] on input "Other" at bounding box center [570, 216] width 8 height 8
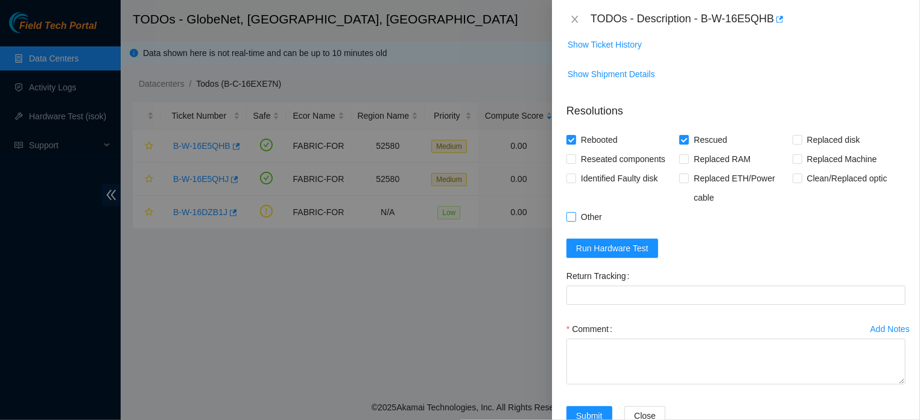
checkbox input "true"
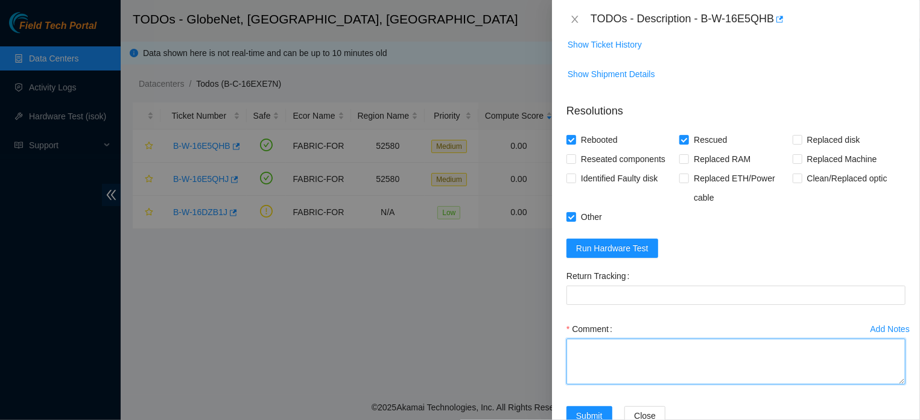
click at [572, 385] on textarea "Comment" at bounding box center [735, 362] width 339 height 46
paste textarea "THE MACHINE WAS RESTARTED WITH CTRL+ALT+DEL, WAS TURNED OFF FOR 10MIN, THE DISK…"
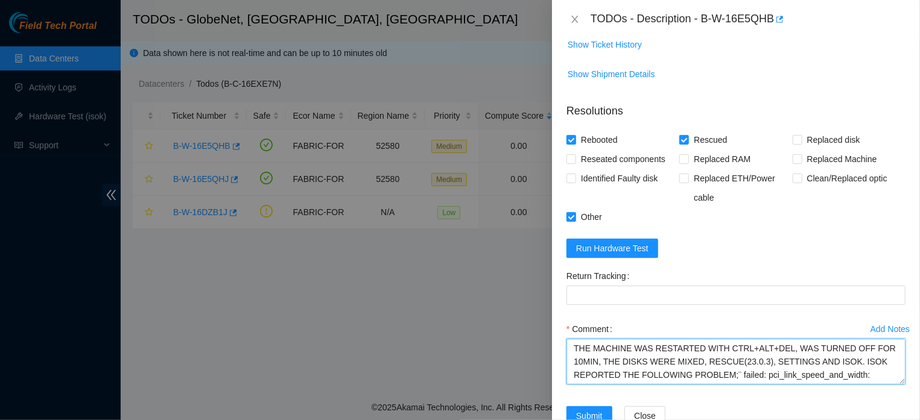
scroll to position [39, 0]
type textarea "THE MACHINE WAS RESTARTED WITH CTRL+ALT+DEL, WAS TURNED OFF FOR 10MIN, THE DISK…"
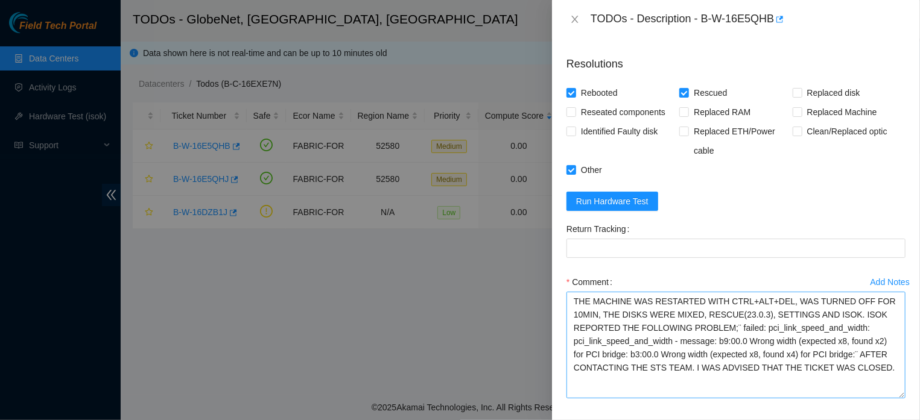
scroll to position [0, 0]
drag, startPoint x: 890, startPoint y: 350, endPoint x: 903, endPoint y: 399, distance: 50.6
click at [903, 399] on textarea "THE MACHINE WAS RESTARTED WITH CTRL+ALT+DEL, WAS TURNED OFF FOR 10MIN, THE DISK…" at bounding box center [735, 345] width 339 height 107
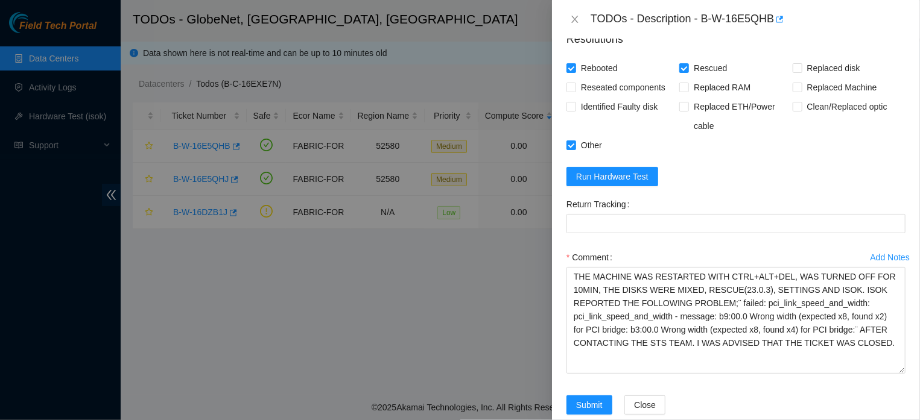
scroll to position [648, 0]
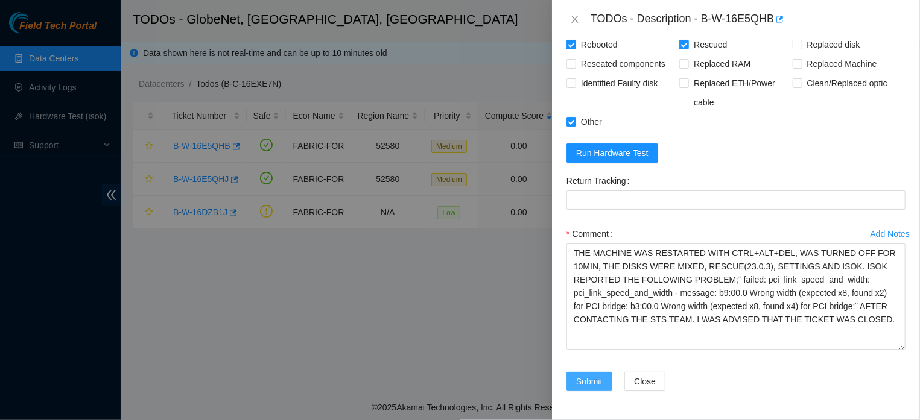
click at [590, 381] on span "Submit" at bounding box center [589, 381] width 27 height 13
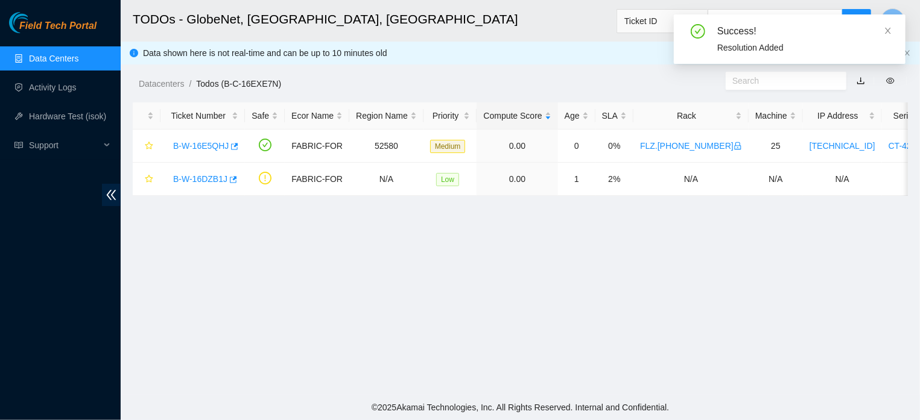
scroll to position [300, 0]
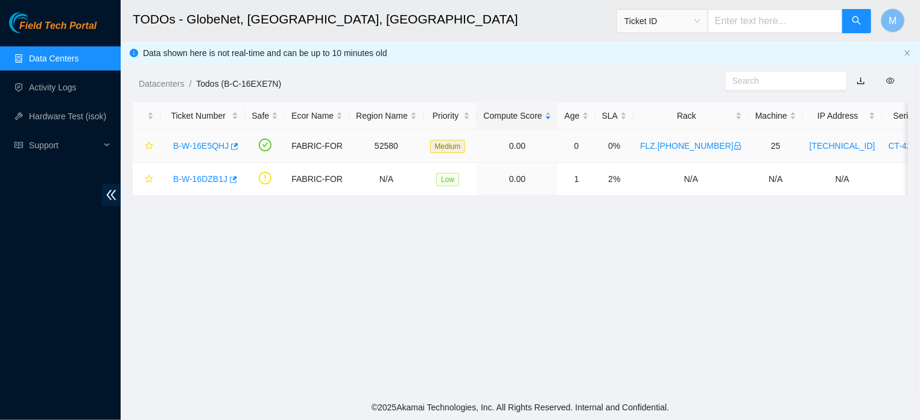
click at [202, 149] on link "B-W-16E5QHJ" at bounding box center [200, 146] width 55 height 10
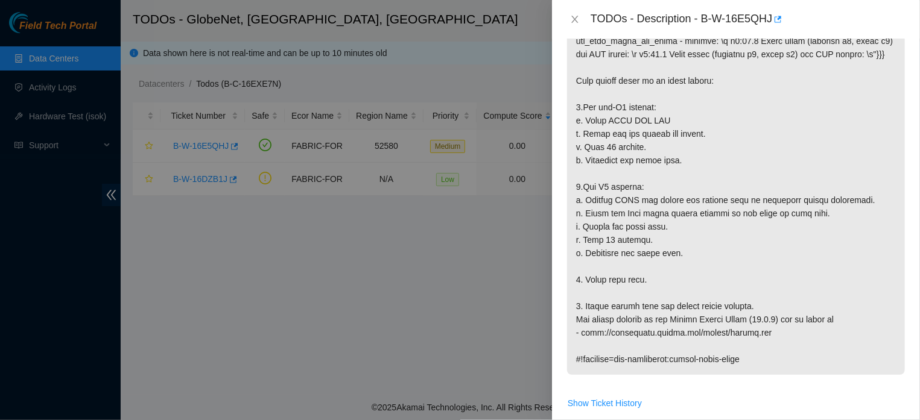
scroll to position [0, 0]
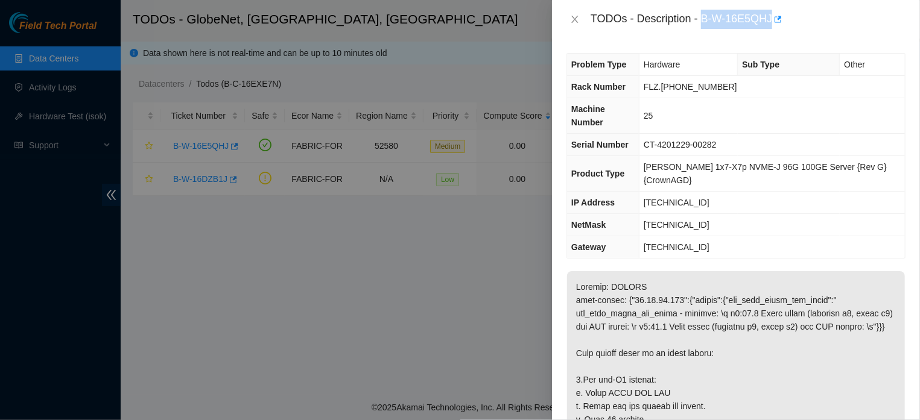
drag, startPoint x: 697, startPoint y: 21, endPoint x: 747, endPoint y: 92, distance: 87.5
click at [764, 21] on div "TODOs - Description - B-W-16E5QHJ" at bounding box center [748, 19] width 315 height 19
drag, startPoint x: 652, startPoint y: 204, endPoint x: 704, endPoint y: 204, distance: 51.9
click at [704, 204] on td "[TECHNICAL_ID]" at bounding box center [772, 203] width 266 height 22
copy span "[TECHNICAL_ID]"
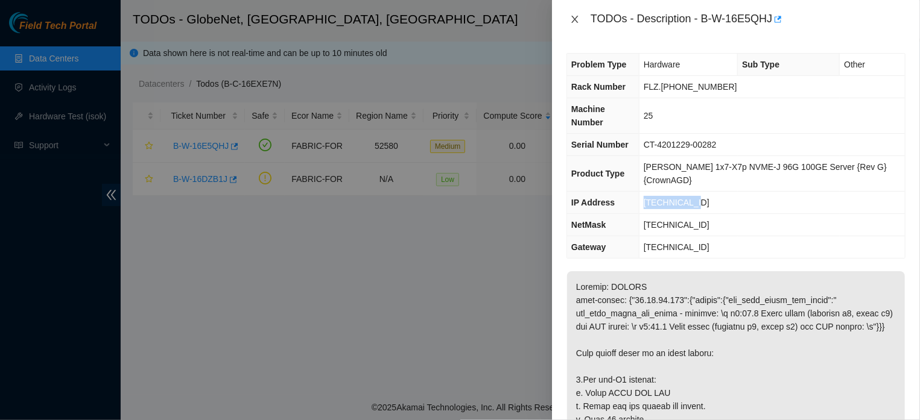
click at [574, 16] on icon "close" at bounding box center [575, 19] width 10 height 10
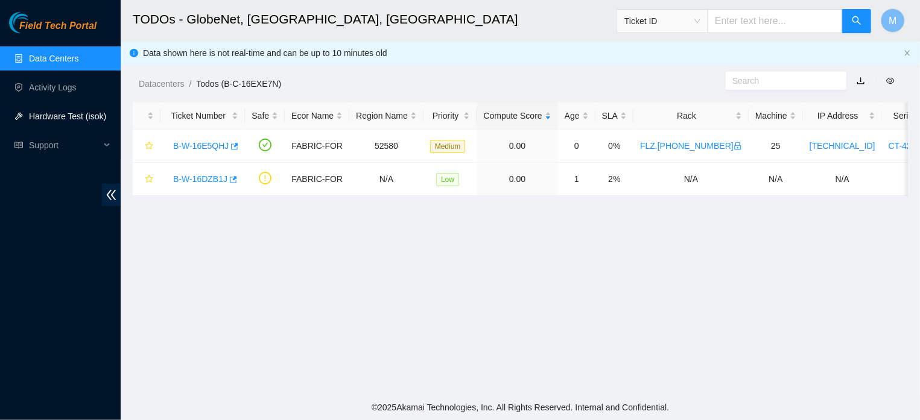
click at [50, 112] on link "Hardware Test (isok)" at bounding box center [67, 117] width 77 height 10
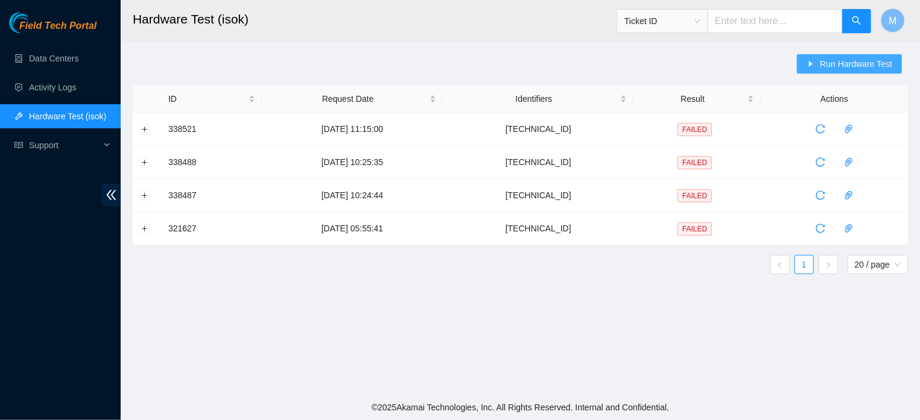
click at [828, 65] on span "Run Hardware Test" at bounding box center [856, 63] width 72 height 13
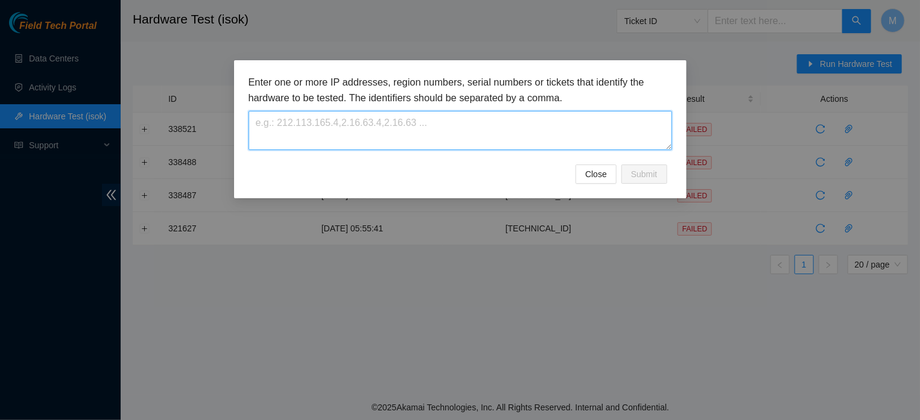
click at [391, 144] on textarea at bounding box center [460, 130] width 423 height 39
paste textarea "[TECHNICAL_ID]"
type textarea "[TECHNICAL_ID]"
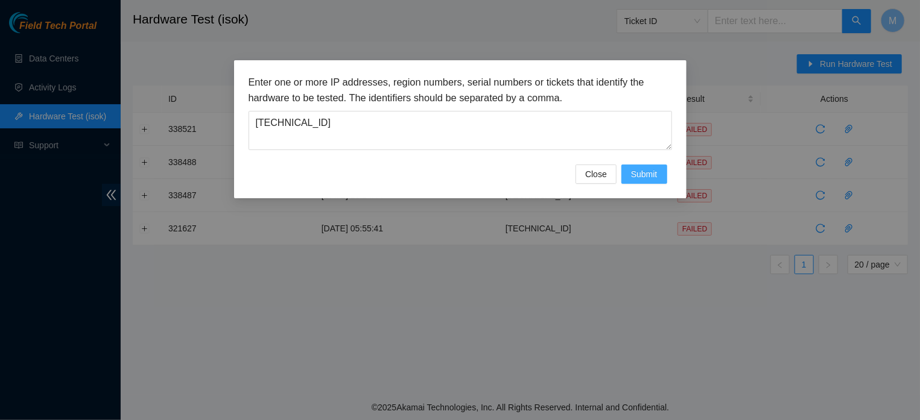
click at [636, 184] on button "Submit" at bounding box center [644, 174] width 46 height 19
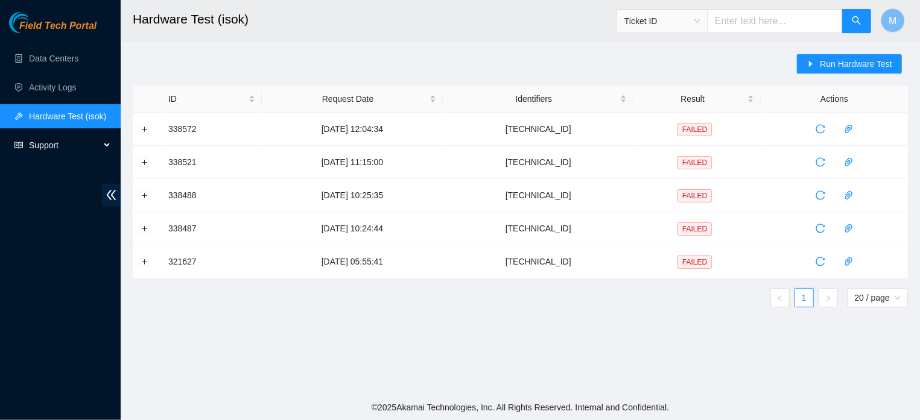
click at [81, 149] on span "Support" at bounding box center [64, 145] width 71 height 24
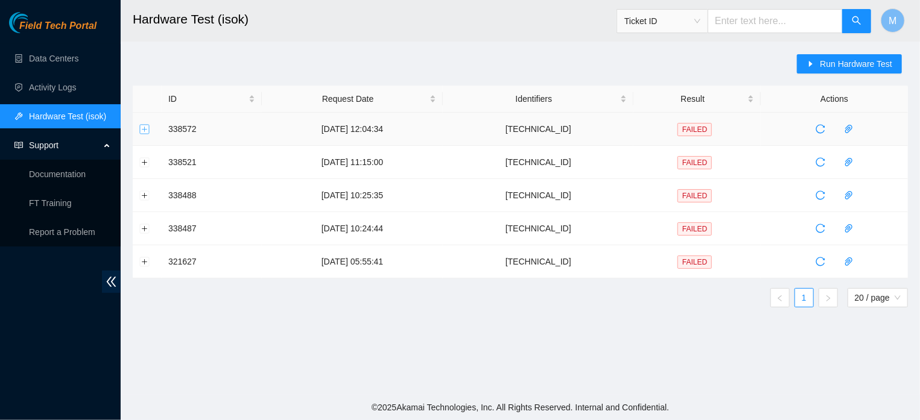
click at [145, 128] on button "Expand row" at bounding box center [145, 129] width 10 height 10
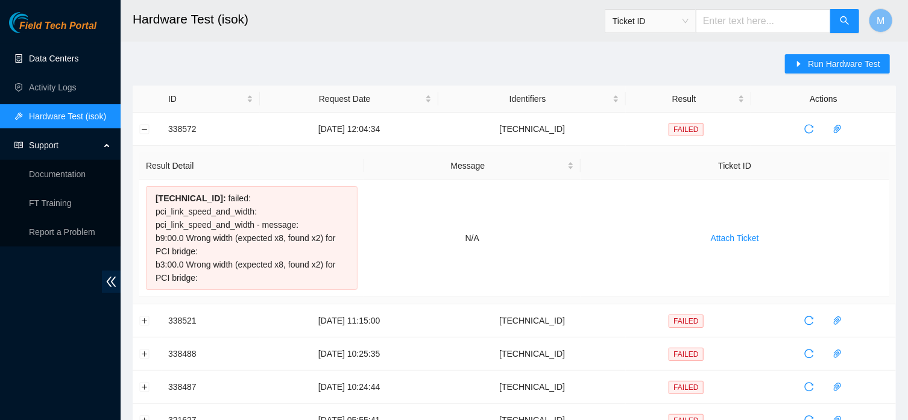
click at [64, 57] on link "Data Centers" at bounding box center [53, 59] width 49 height 10
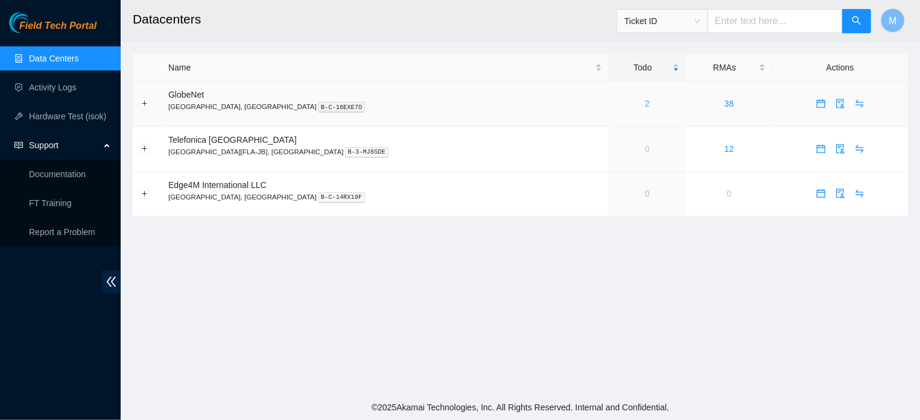
click at [645, 104] on link "2" at bounding box center [647, 104] width 5 height 10
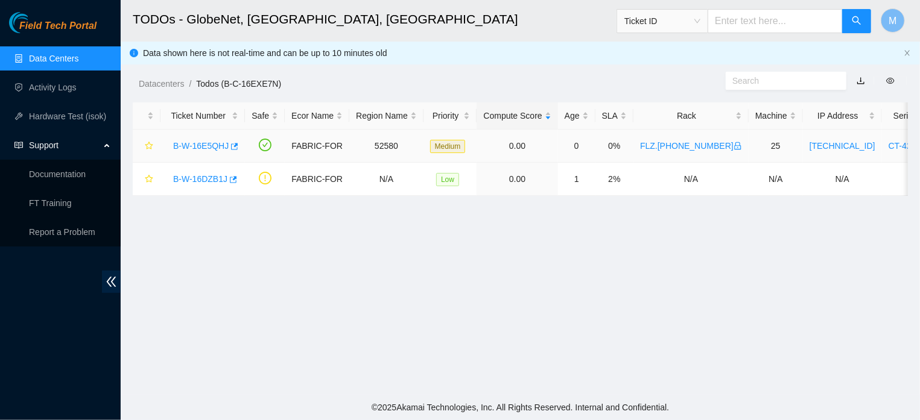
click at [186, 143] on link "B-W-16E5QHJ" at bounding box center [200, 146] width 55 height 10
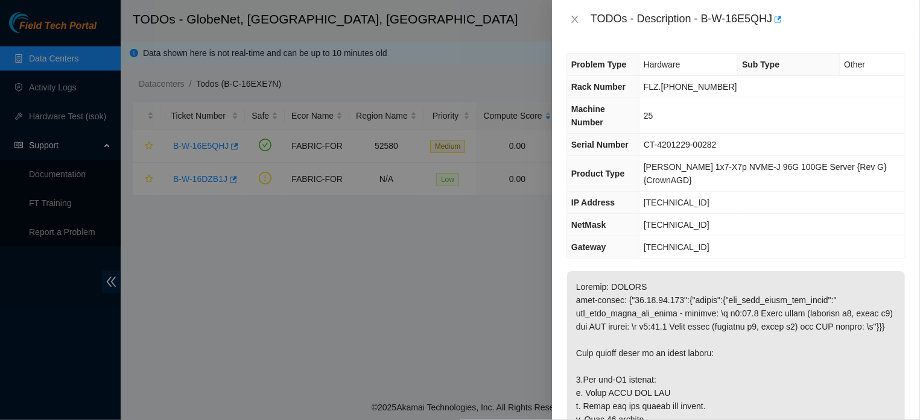
drag, startPoint x: 908, startPoint y: 124, endPoint x: 910, endPoint y: 144, distance: 20.1
click at [910, 144] on div "Problem Type Hardware Sub Type Other Rack Number FLZ.[PHONE_NUMBER] Machine Num…" at bounding box center [736, 230] width 368 height 382
click at [861, 92] on td "FLZ.[PHONE_NUMBER]" at bounding box center [772, 87] width 266 height 22
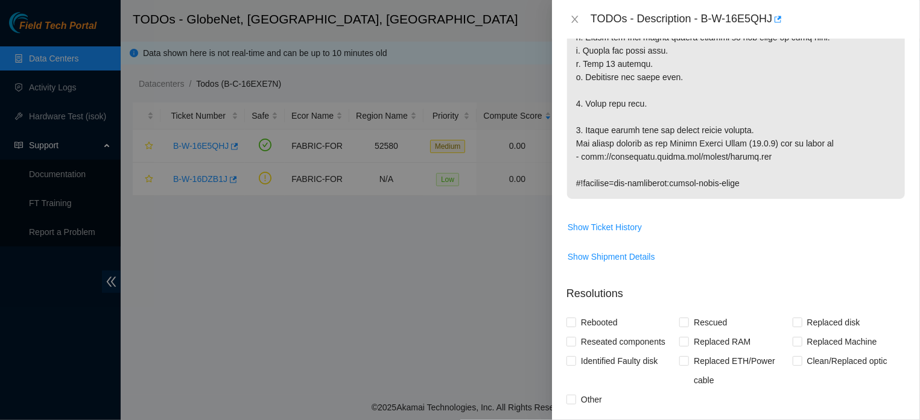
scroll to position [526, 0]
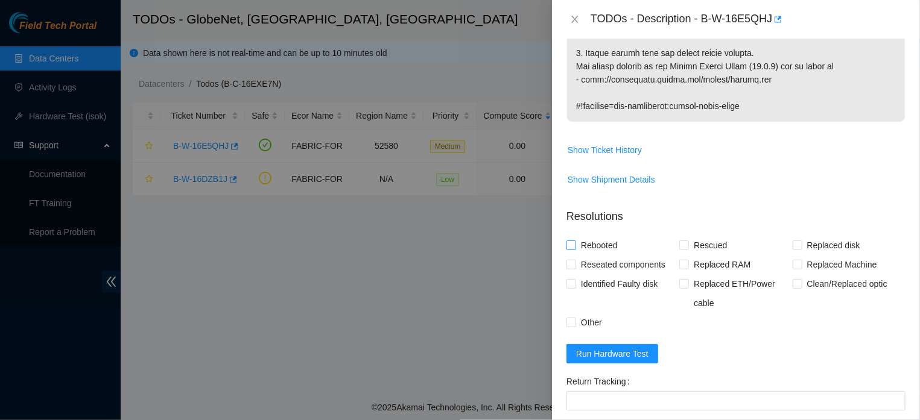
click at [570, 249] on input "Rebooted" at bounding box center [570, 245] width 8 height 8
checkbox input "true"
click at [679, 249] on input "Rescued" at bounding box center [683, 245] width 8 height 8
checkbox input "true"
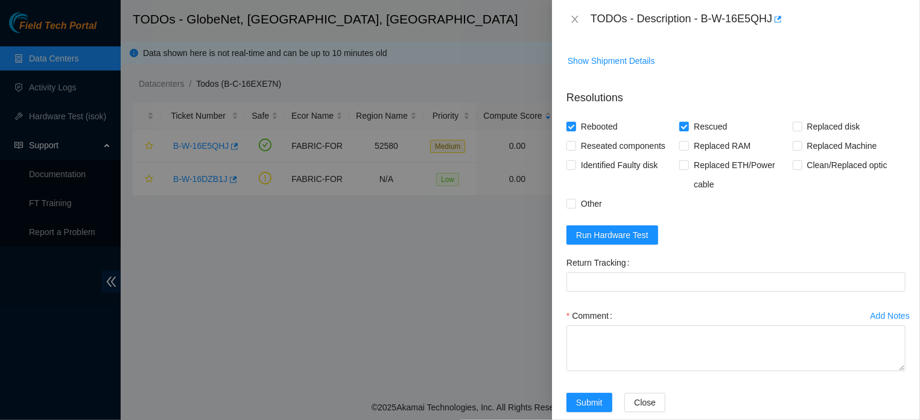
scroll to position [651, 0]
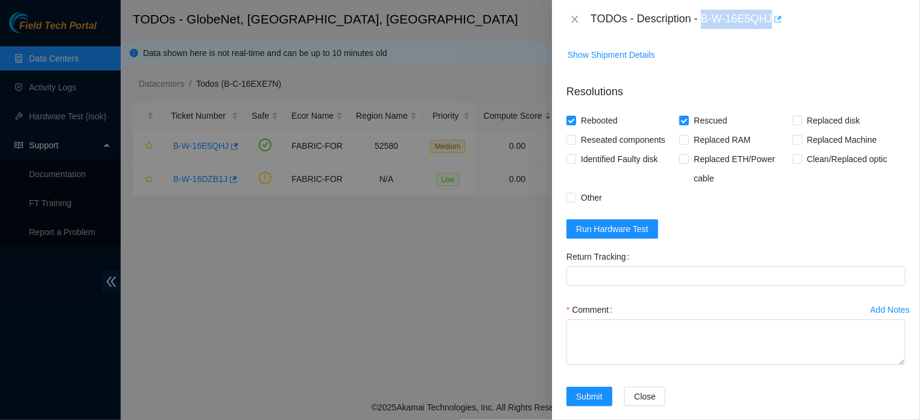
drag, startPoint x: 696, startPoint y: 24, endPoint x: 766, endPoint y: 22, distance: 70.0
copy div "B-W-16E5QHJ"
click at [577, 19] on icon "close" at bounding box center [575, 19] width 10 height 10
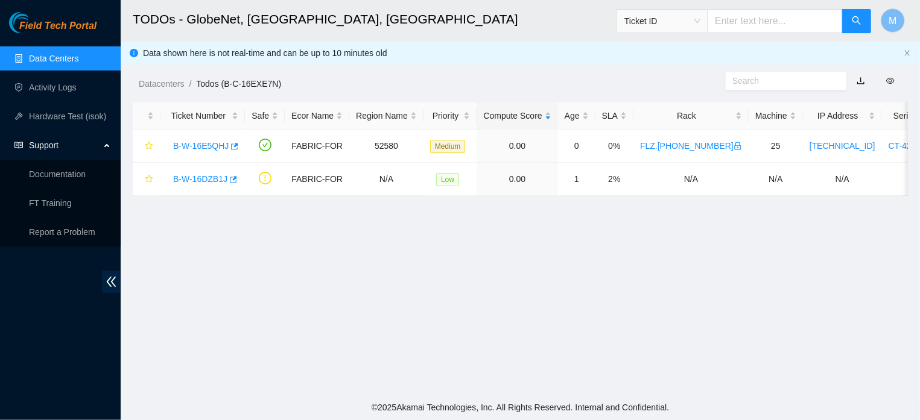
scroll to position [300, 0]
click at [66, 112] on link "Hardware Test (isok)" at bounding box center [67, 117] width 77 height 10
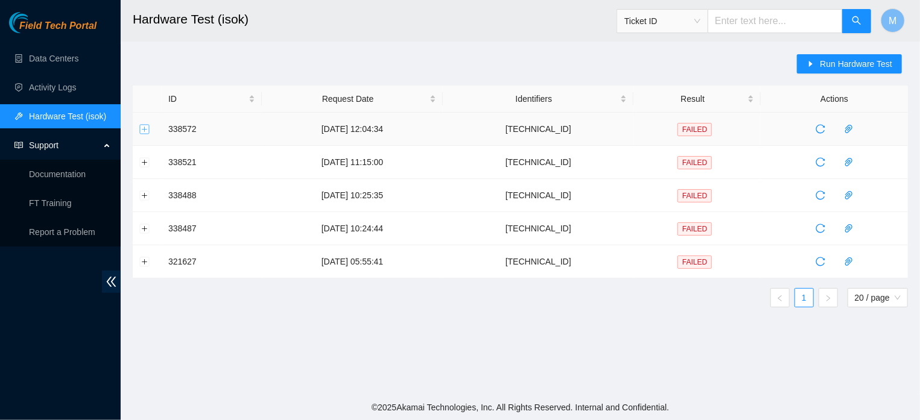
click at [145, 127] on button "Expand row" at bounding box center [145, 129] width 10 height 10
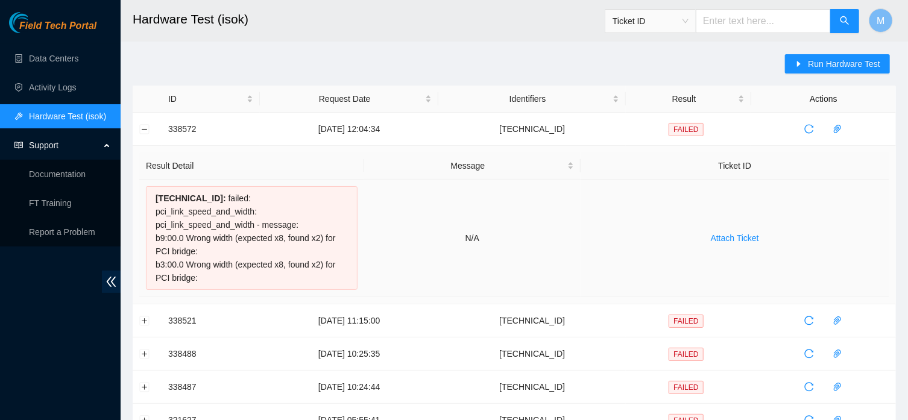
drag, startPoint x: 156, startPoint y: 226, endPoint x: 203, endPoint y: 269, distance: 64.0
click at [203, 269] on div "[TECHNICAL_ID] : failed: pci_link_speed_and_width: pci_link_speed_and_width - m…" at bounding box center [252, 238] width 212 height 104
click at [57, 59] on link "Data Centers" at bounding box center [53, 59] width 49 height 10
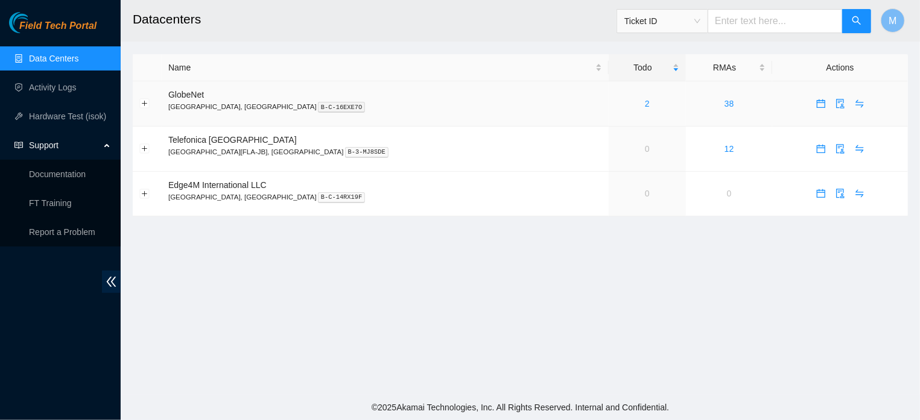
click at [615, 103] on div "2" at bounding box center [647, 103] width 64 height 13
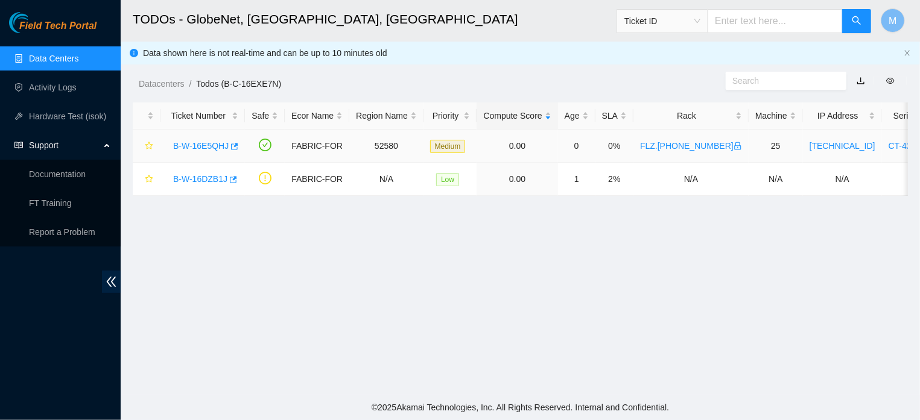
click at [209, 144] on link "B-W-16E5QHJ" at bounding box center [200, 146] width 55 height 10
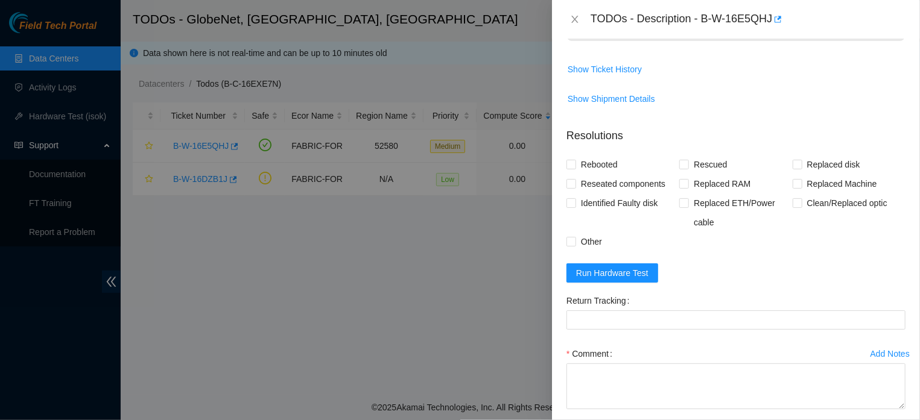
scroll to position [664, 0]
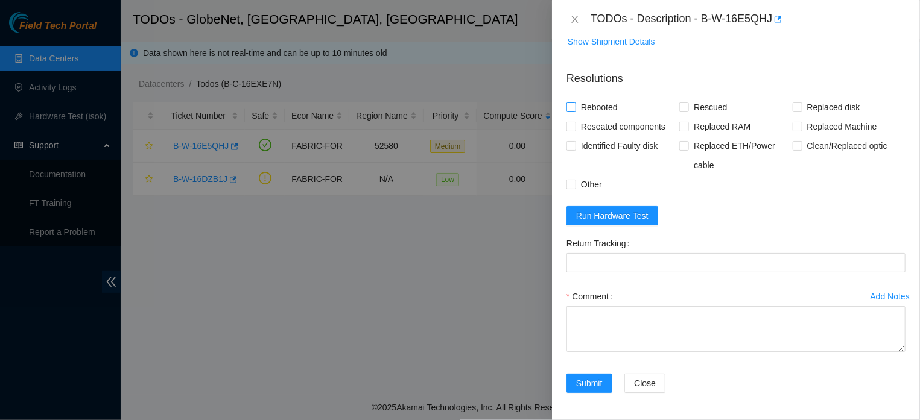
click at [570, 111] on input "Rebooted" at bounding box center [570, 107] width 8 height 8
checkbox input "true"
click at [679, 111] on input "Rescued" at bounding box center [683, 107] width 8 height 8
checkbox input "true"
click at [570, 188] on input "Other" at bounding box center [570, 184] width 8 height 8
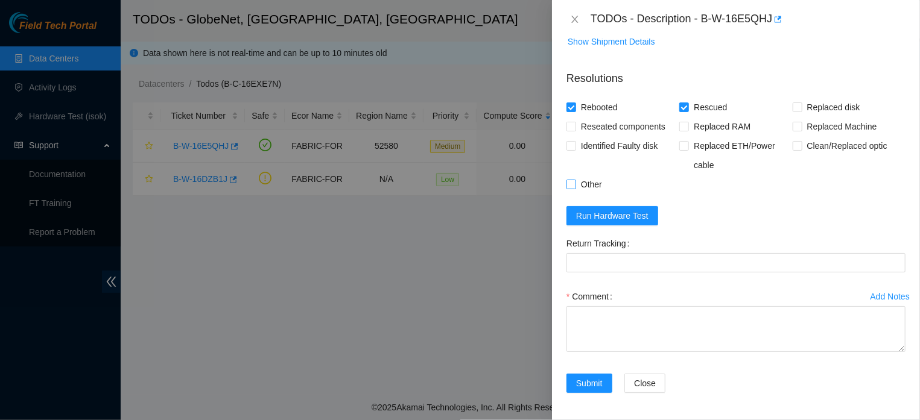
checkbox input "true"
click at [595, 349] on textarea "Comment" at bounding box center [735, 329] width 339 height 46
paste textarea "THE MACHINE WAS RESTARTED WITH CTRL+ALT+DEL, WAS TURNED OFF FOR 10MIN, THE DISK…"
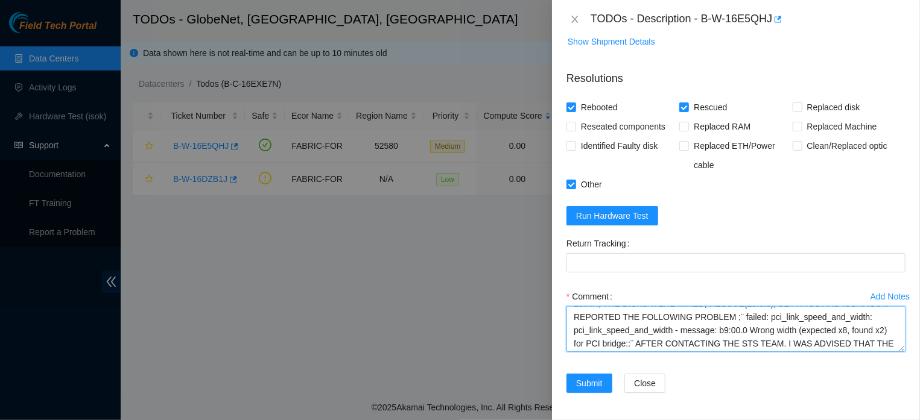
scroll to position [0, 0]
type textarea "THE MACHINE WAS RESTARTED WITH CTRL+ALT+DEL, WAS TURNED OFF FOR 10MIN, THE DISK…"
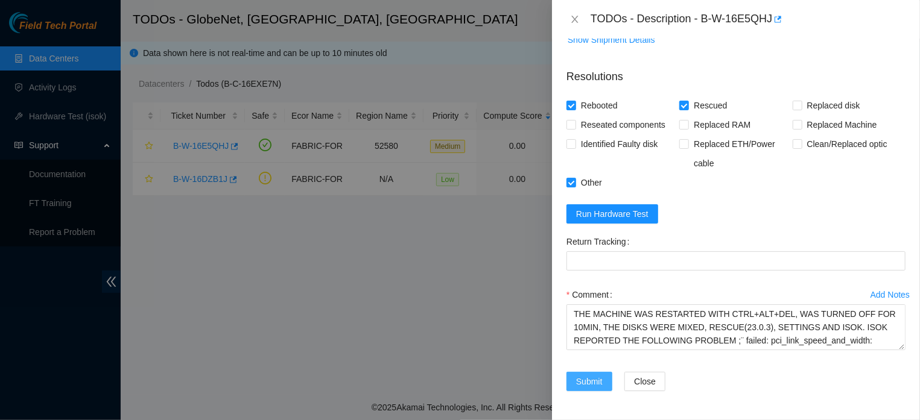
click at [583, 379] on span "Submit" at bounding box center [589, 381] width 27 height 13
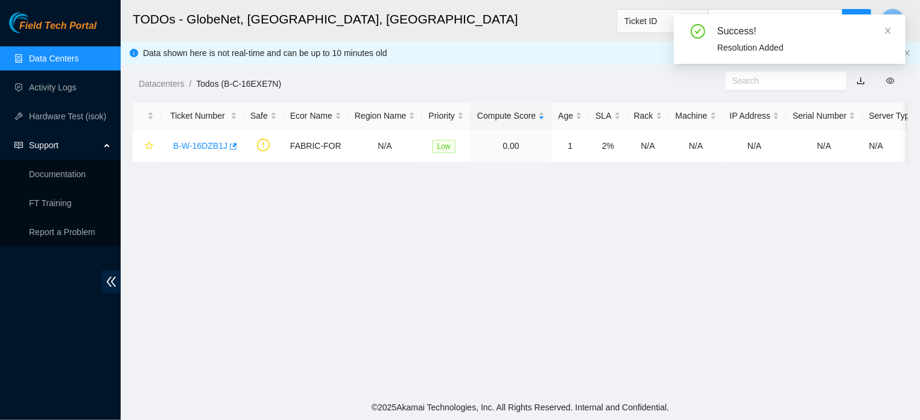
scroll to position [300, 0]
